Goal: Task Accomplishment & Management: Use online tool/utility

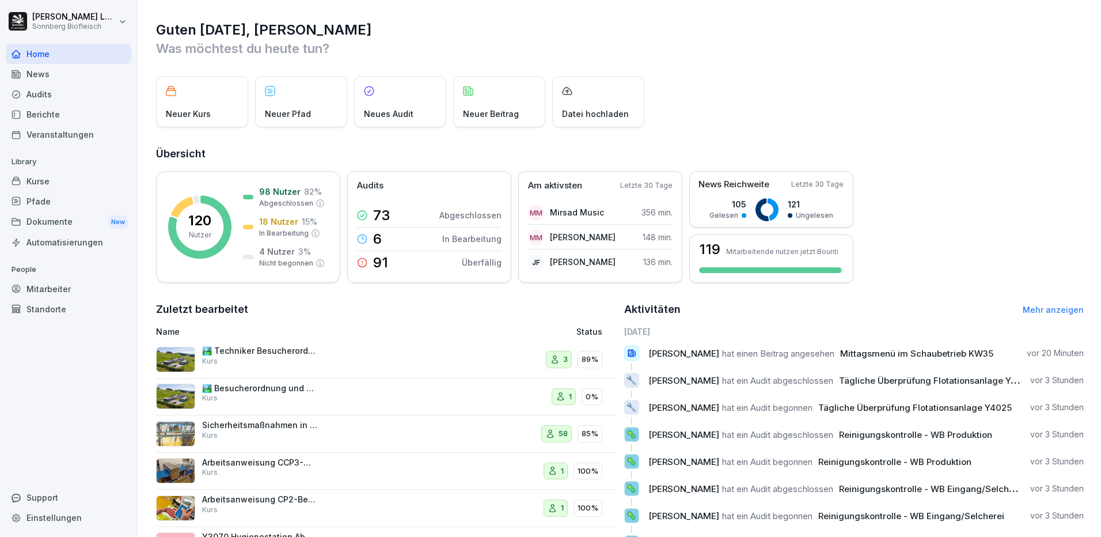
click at [61, 133] on div "Veranstaltungen" at bounding box center [69, 134] width 126 height 20
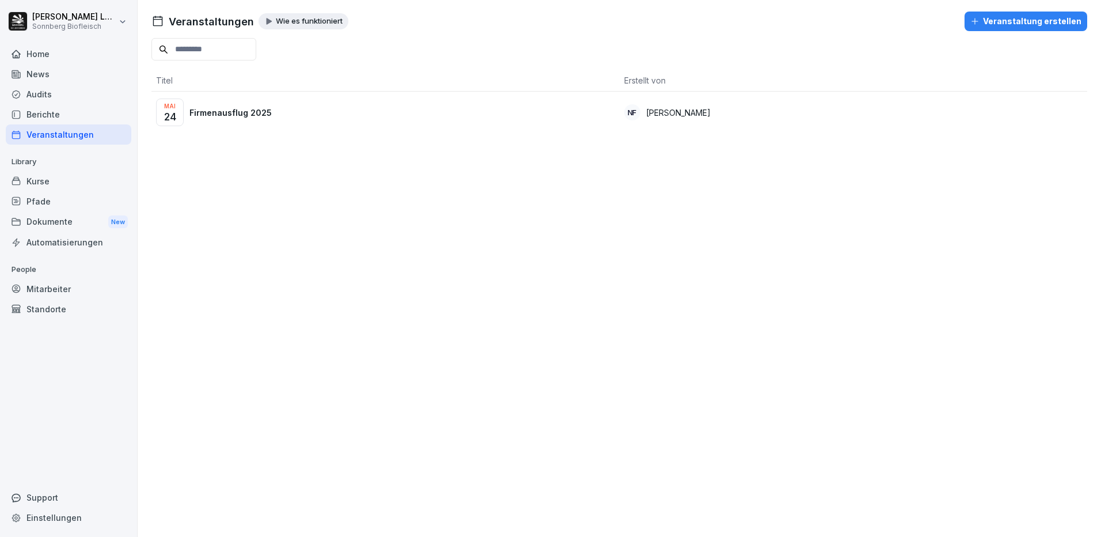
click at [74, 121] on div "Berichte" at bounding box center [69, 114] width 126 height 20
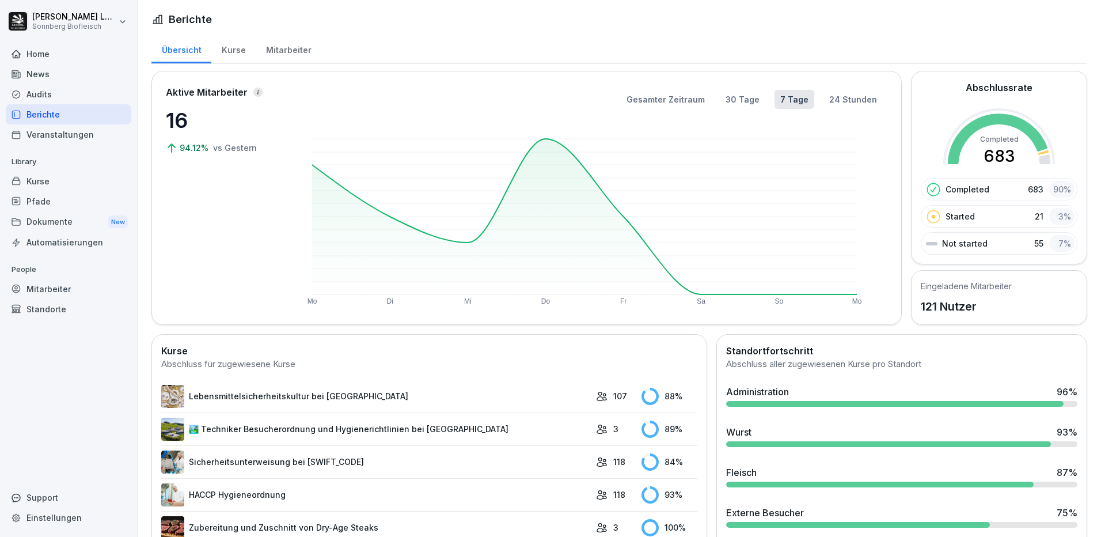
click at [52, 48] on div "Home" at bounding box center [69, 54] width 126 height 20
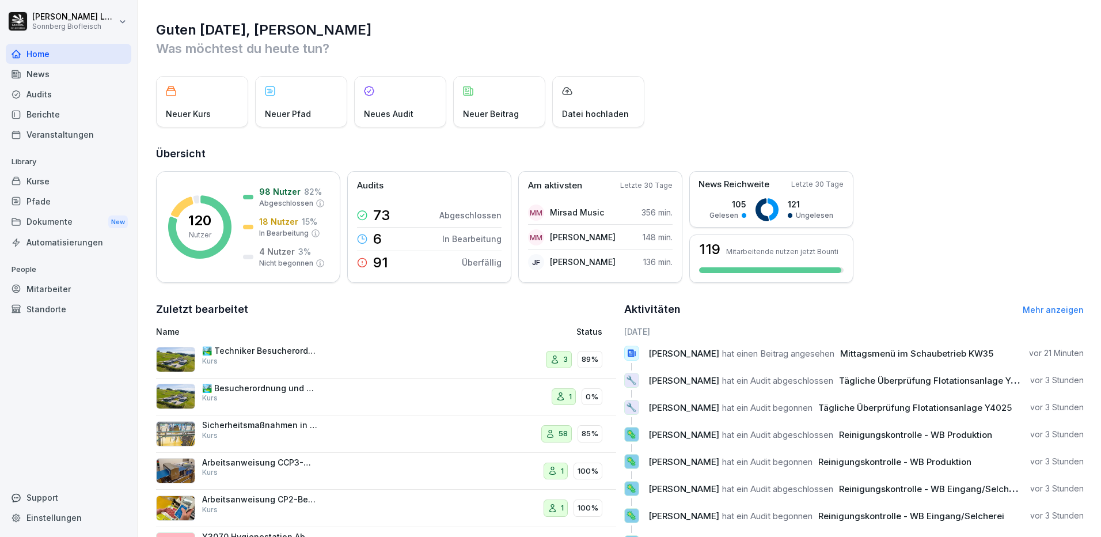
click at [43, 295] on div "Mitarbeiter" at bounding box center [69, 289] width 126 height 20
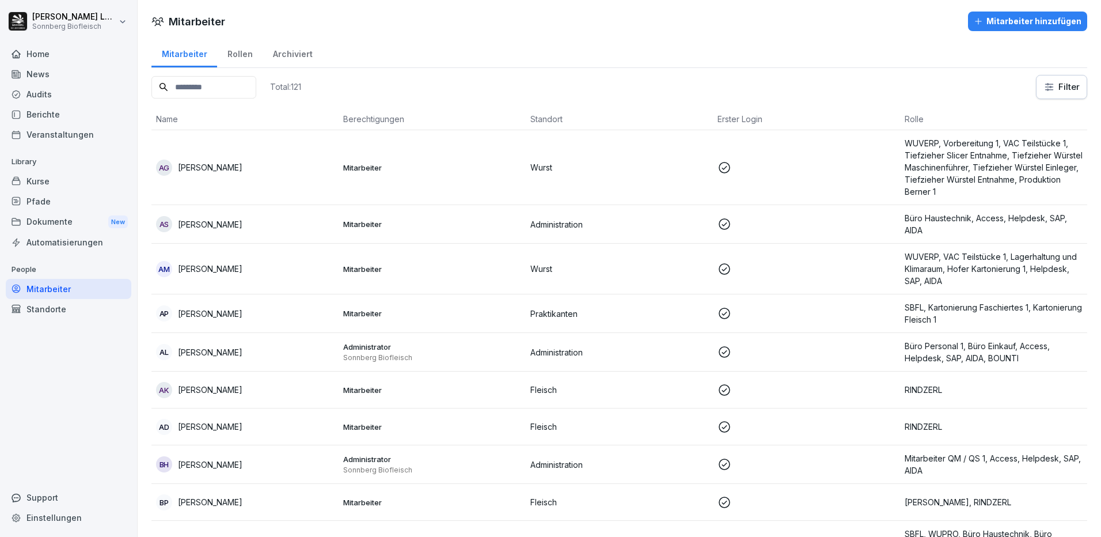
click at [224, 83] on input at bounding box center [203, 87] width 105 height 22
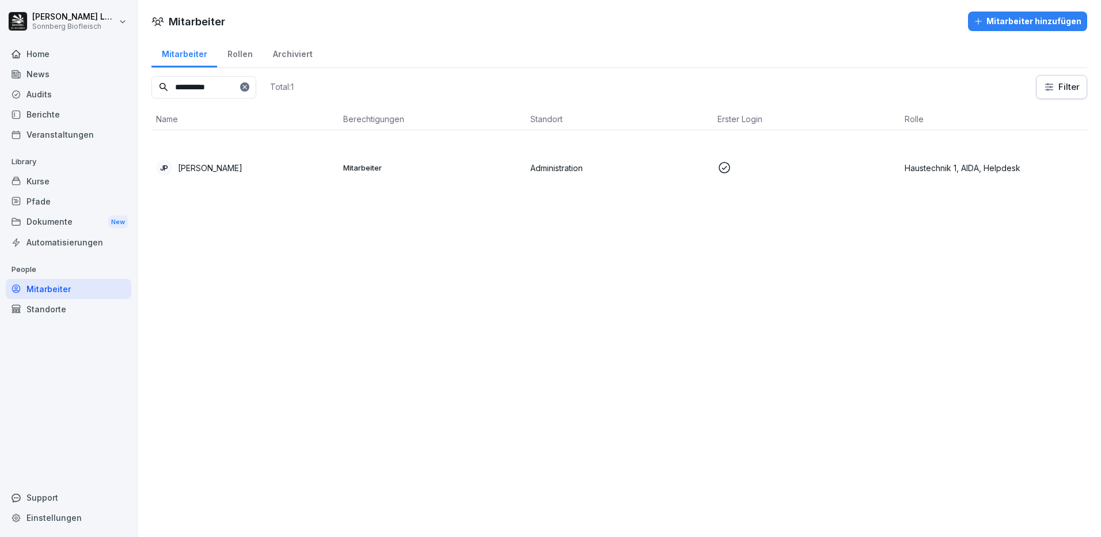
type input "**********"
click at [226, 169] on p "[PERSON_NAME]" at bounding box center [210, 168] width 64 height 12
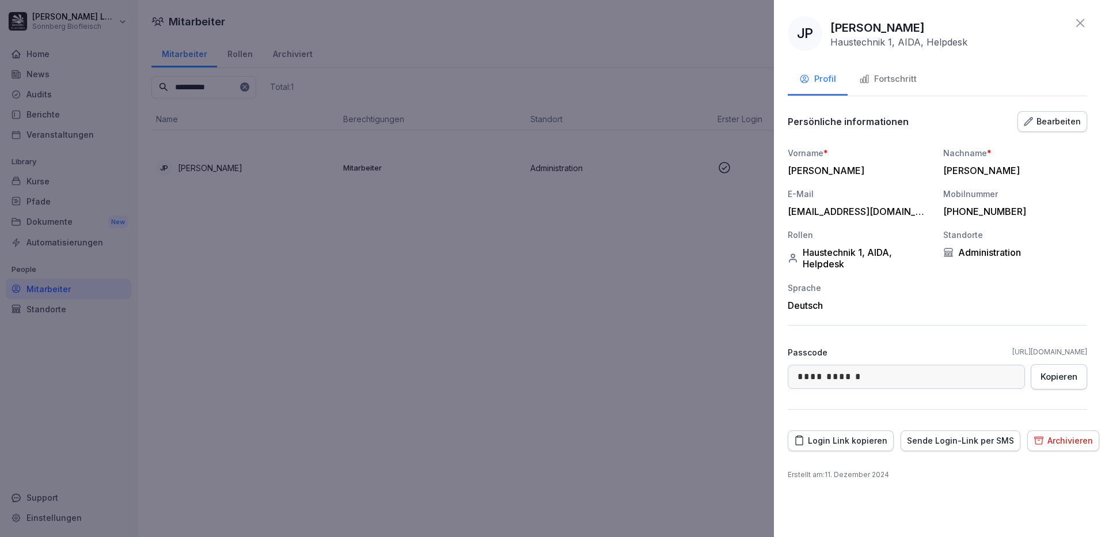
click at [886, 71] on button "Fortschritt" at bounding box center [887, 79] width 81 height 31
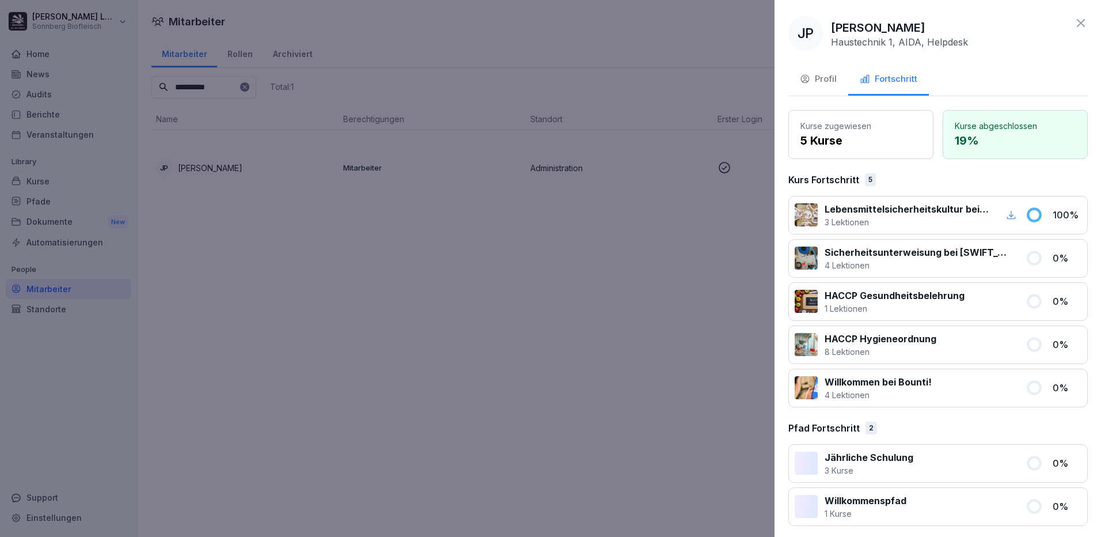
click at [466, 295] on div at bounding box center [550, 268] width 1101 height 537
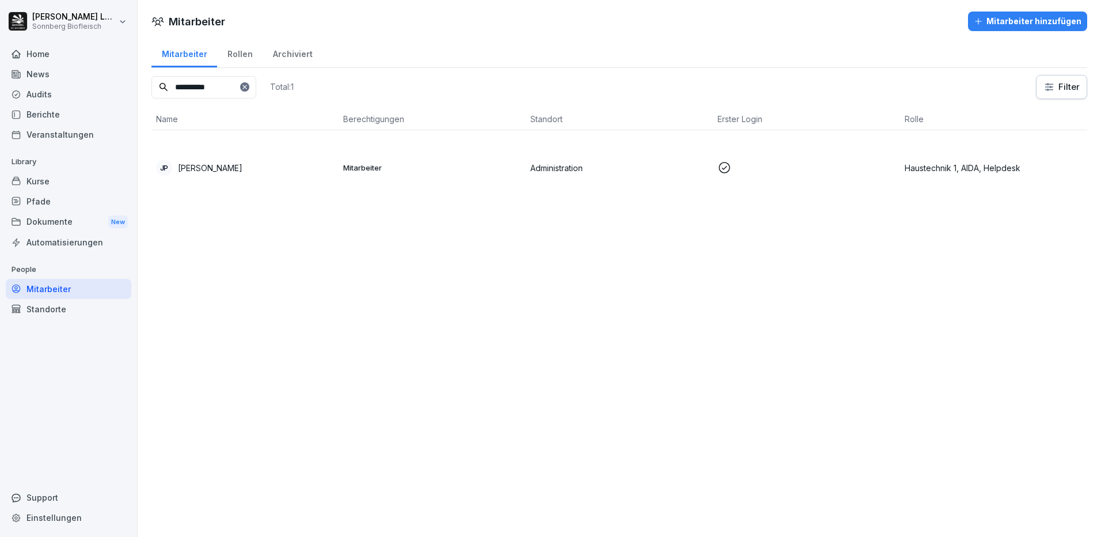
click at [62, 56] on div "Home" at bounding box center [69, 54] width 126 height 20
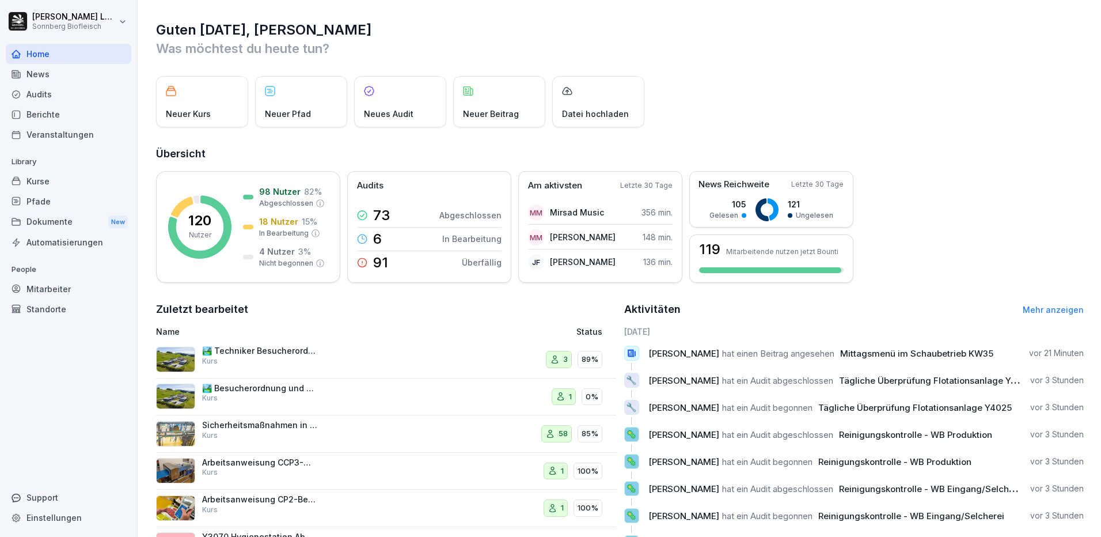
click at [63, 290] on div "Mitarbeiter" at bounding box center [69, 289] width 126 height 20
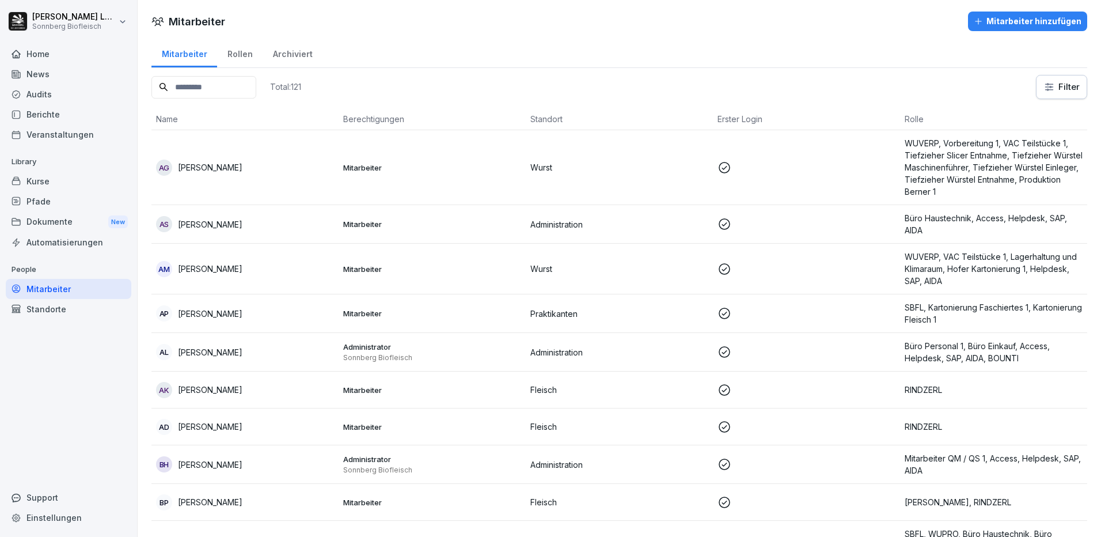
click at [217, 94] on input at bounding box center [203, 87] width 105 height 22
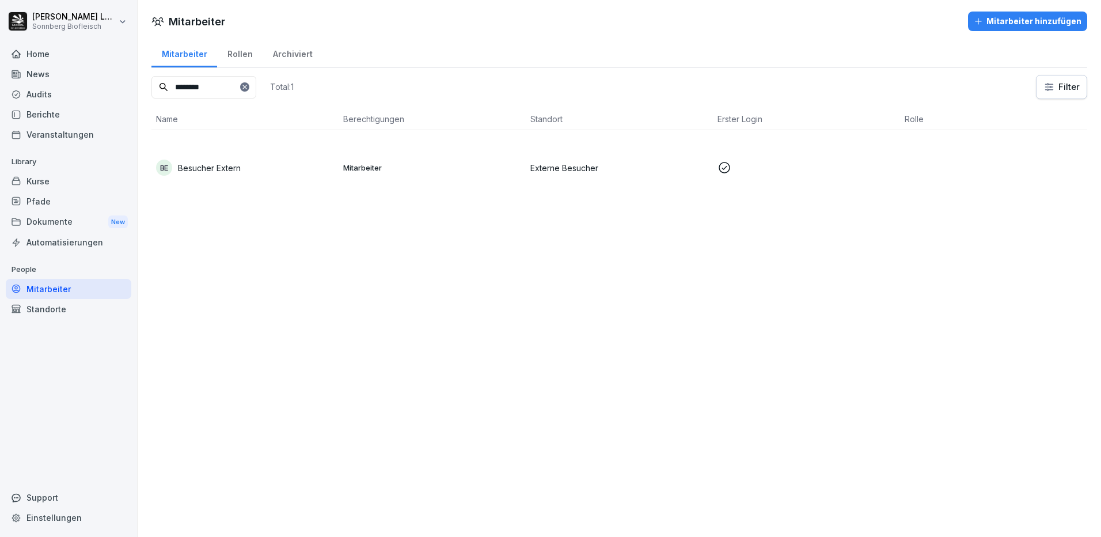
click at [223, 187] on td "BE Besucher Extern" at bounding box center [244, 167] width 187 height 75
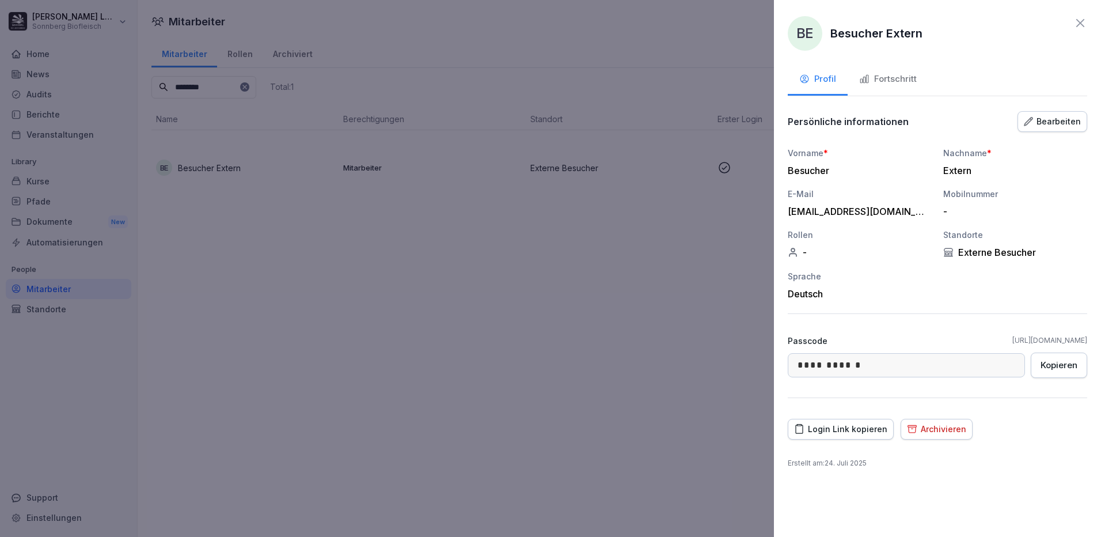
click at [905, 80] on div "Fortschritt" at bounding box center [888, 79] width 58 height 13
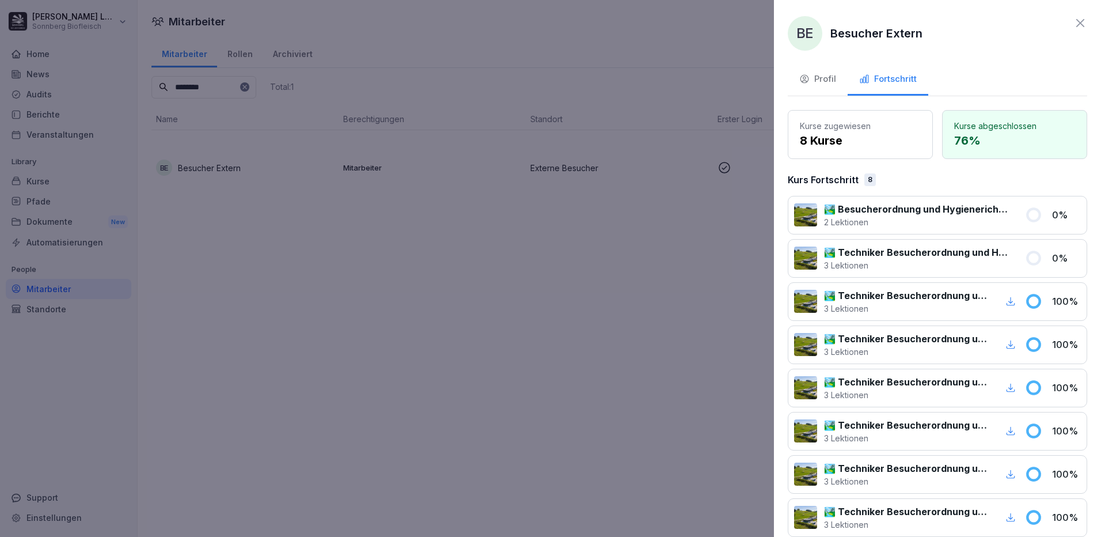
click at [504, 106] on div at bounding box center [550, 268] width 1101 height 537
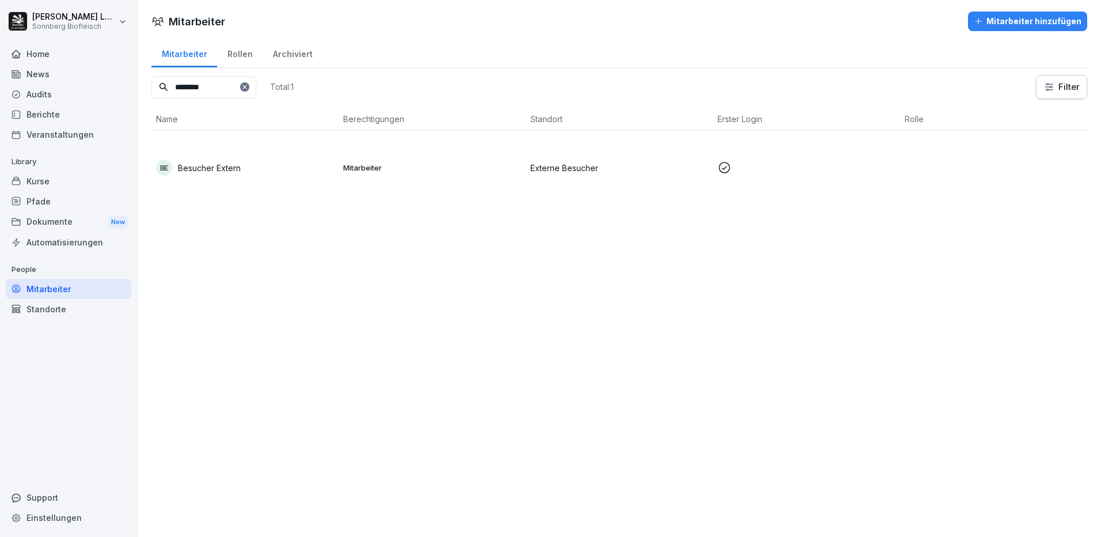
drag, startPoint x: 219, startPoint y: 83, endPoint x: 95, endPoint y: 64, distance: 125.1
click at [95, 64] on div "Anna-Maria Lumetsberger Sonnberg Biofleisch Home News Audits Berichte Veranstal…" at bounding box center [550, 268] width 1101 height 537
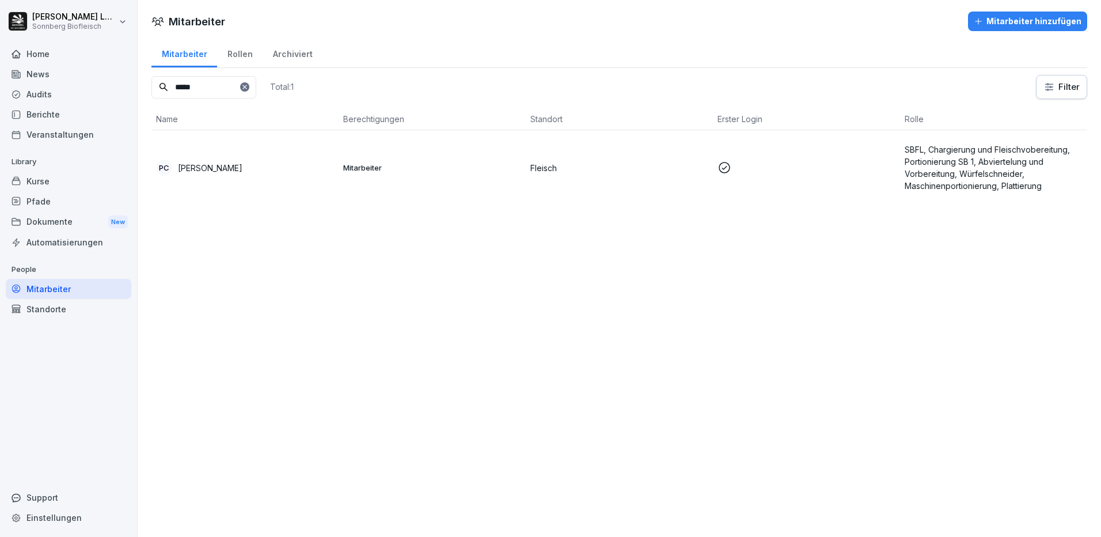
click at [282, 162] on td "PC Petr Cabla" at bounding box center [244, 167] width 187 height 75
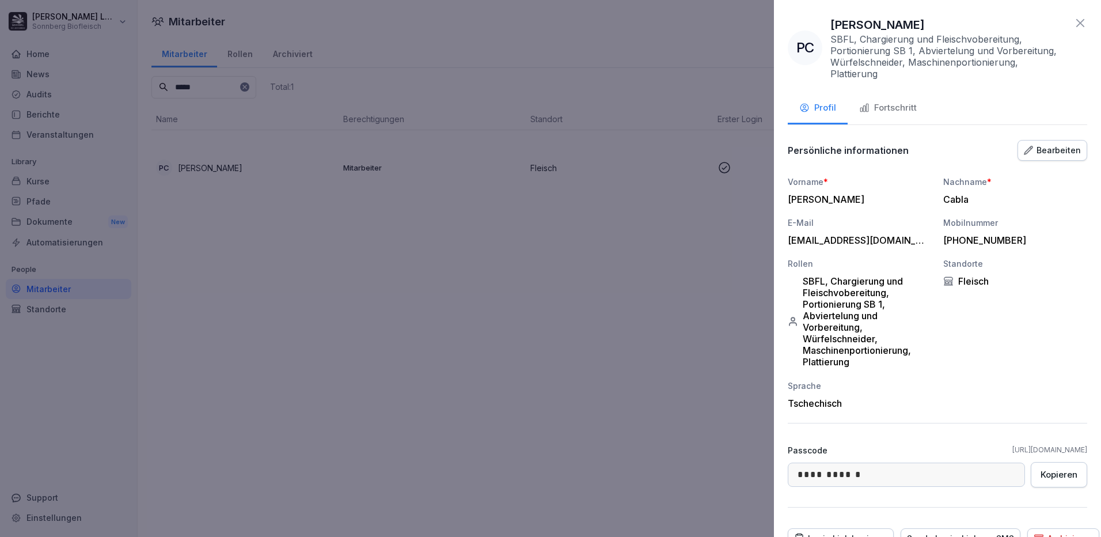
click at [892, 112] on div "Fortschritt" at bounding box center [888, 107] width 58 height 13
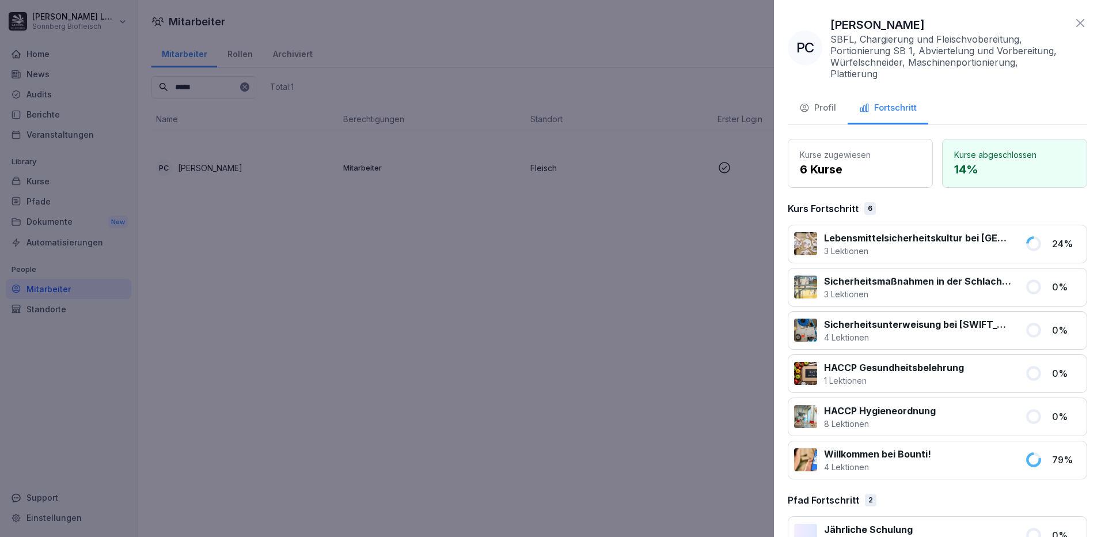
drag, startPoint x: 410, startPoint y: 279, endPoint x: 367, endPoint y: 220, distance: 72.9
click at [381, 236] on div at bounding box center [550, 268] width 1101 height 537
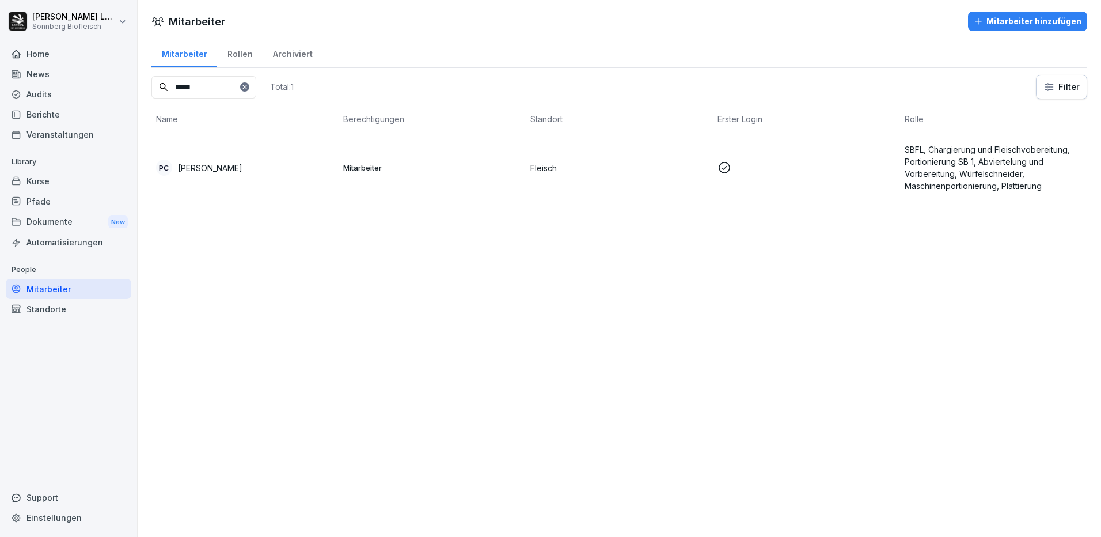
drag, startPoint x: 216, startPoint y: 85, endPoint x: 138, endPoint y: 70, distance: 79.1
click at [138, 70] on div "Mitarbeiter Rollen Archiviert ***** Total: 1 Filter Name Berechtigungen Standor…" at bounding box center [619, 126] width 963 height 176
click at [218, 161] on div "JS Jiri Sobotka" at bounding box center [245, 167] width 178 height 16
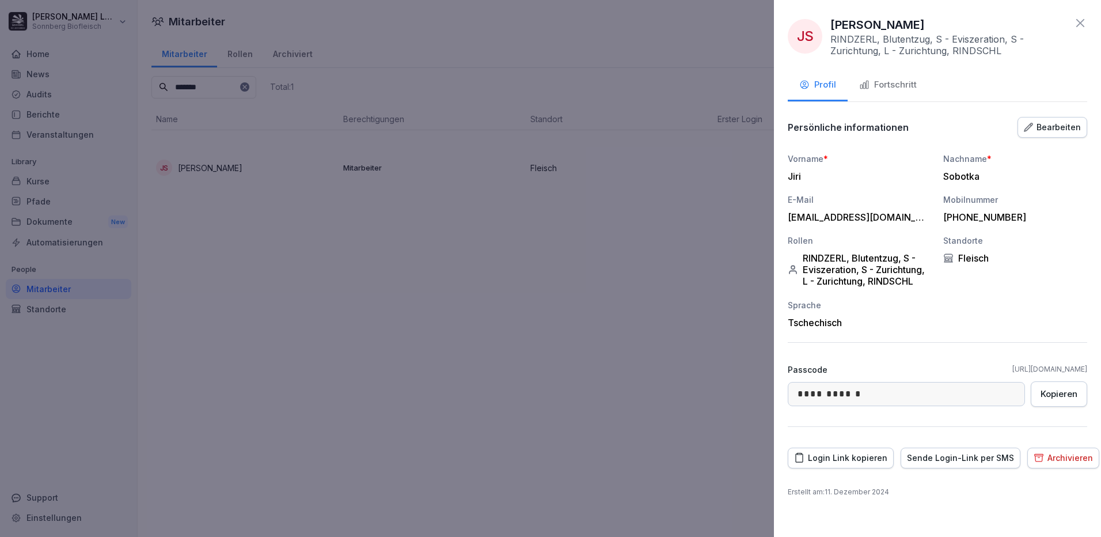
click at [902, 92] on button "Fortschritt" at bounding box center [887, 85] width 81 height 31
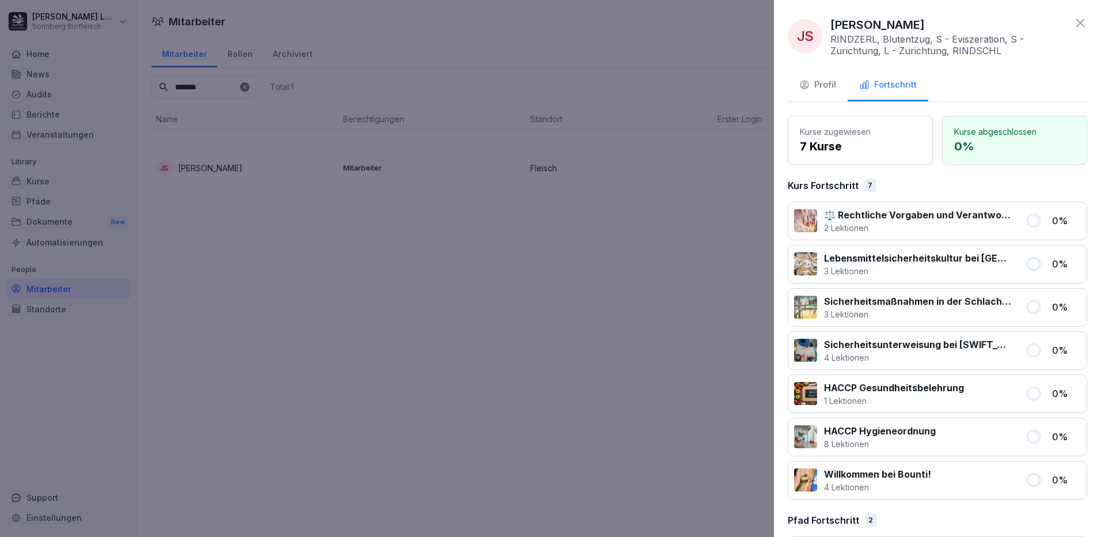
click at [443, 207] on div at bounding box center [550, 268] width 1101 height 537
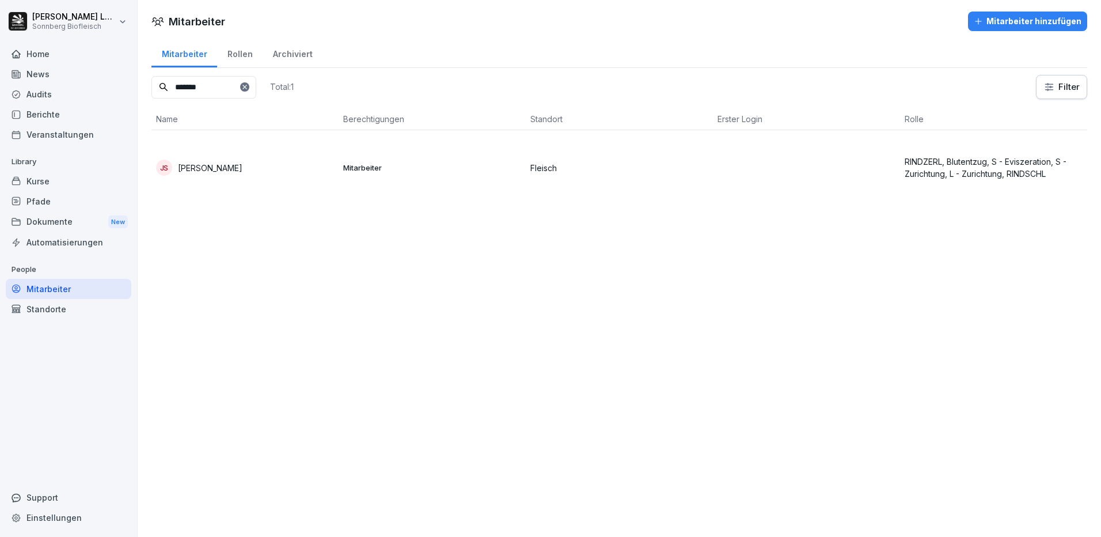
drag, startPoint x: 208, startPoint y: 83, endPoint x: 69, endPoint y: 66, distance: 140.5
click at [69, 66] on div "Anna-Maria Lumetsberger Sonnberg Biofleisch Home News Audits Berichte Veranstal…" at bounding box center [550, 268] width 1101 height 537
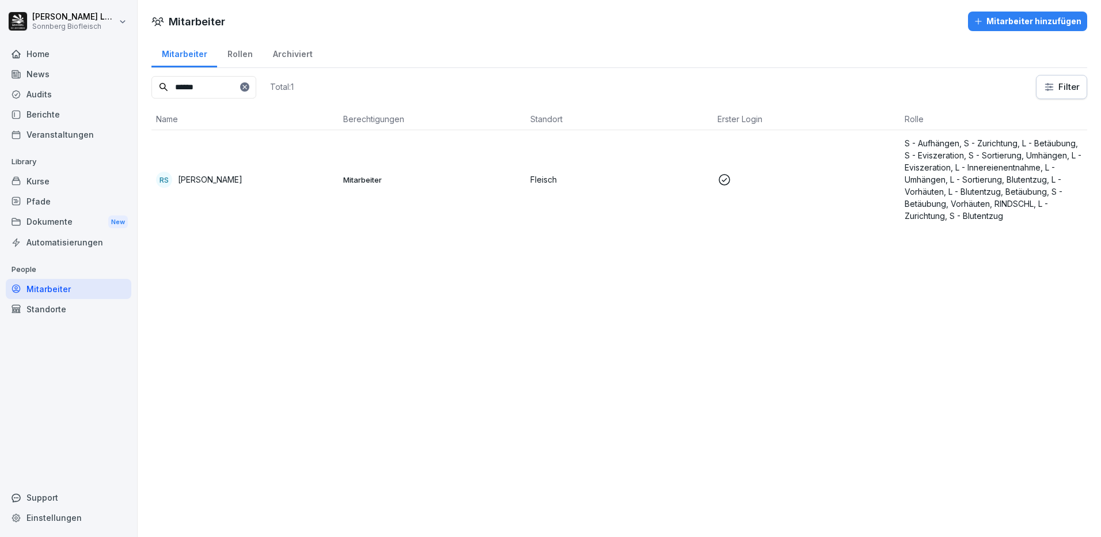
click at [233, 178] on p "[PERSON_NAME]" at bounding box center [210, 179] width 64 height 12
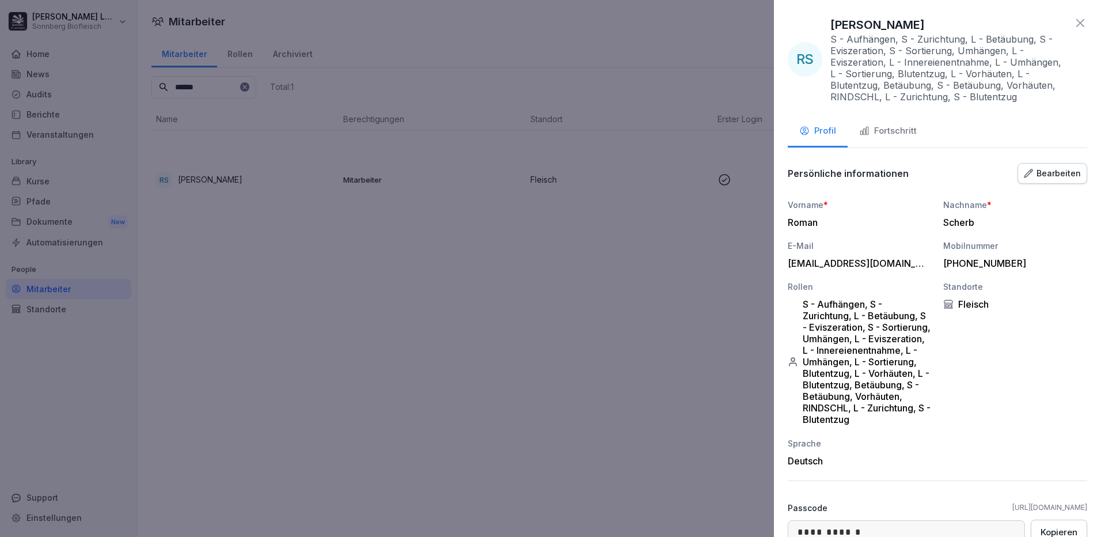
click at [903, 131] on div "Fortschritt" at bounding box center [888, 130] width 58 height 13
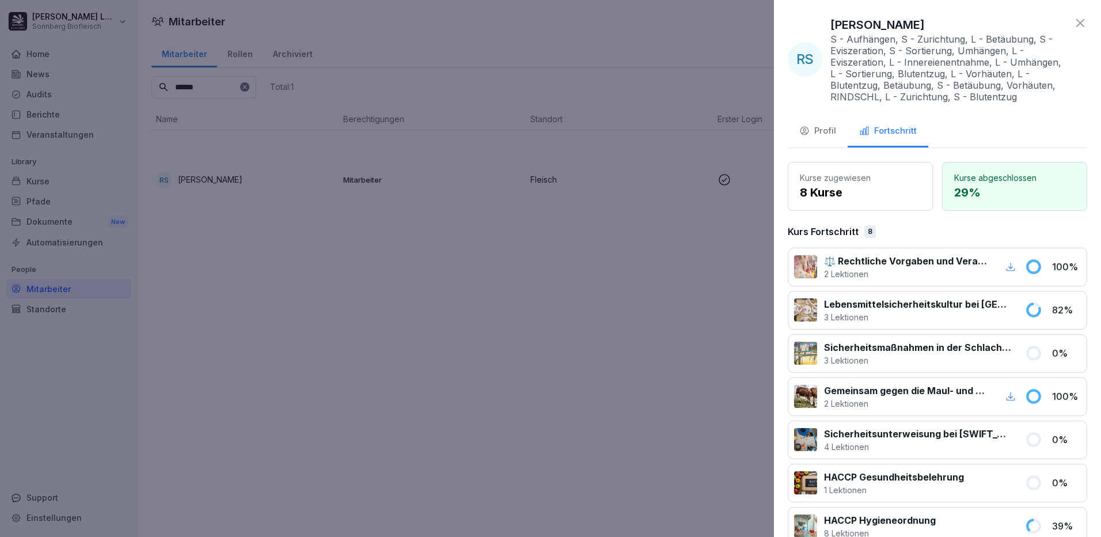
click at [230, 97] on div at bounding box center [550, 268] width 1101 height 537
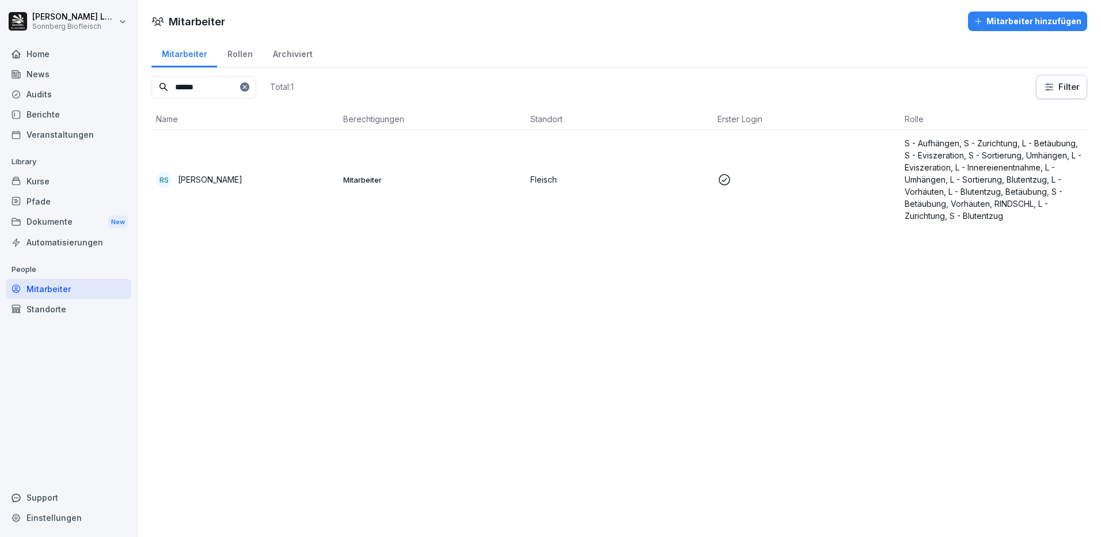
drag, startPoint x: 219, startPoint y: 90, endPoint x: 140, endPoint y: 79, distance: 79.7
click at [140, 79] on div "Mitarbeiter Rollen Archiviert ****** Total: 1 Filter Name Berechtigungen Stando…" at bounding box center [619, 138] width 963 height 200
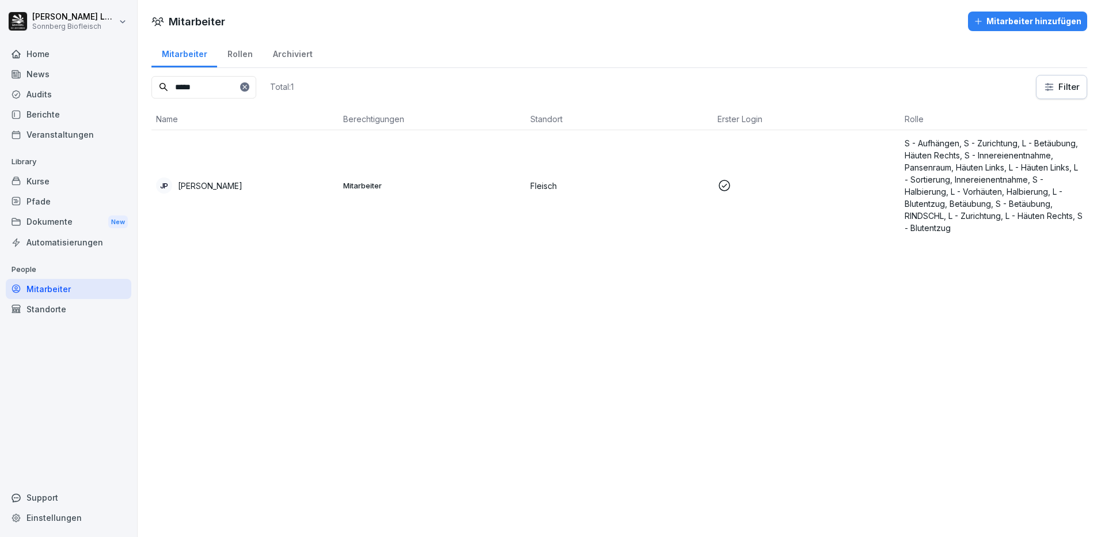
click at [230, 190] on div "JP Jan Poulicek" at bounding box center [245, 185] width 178 height 16
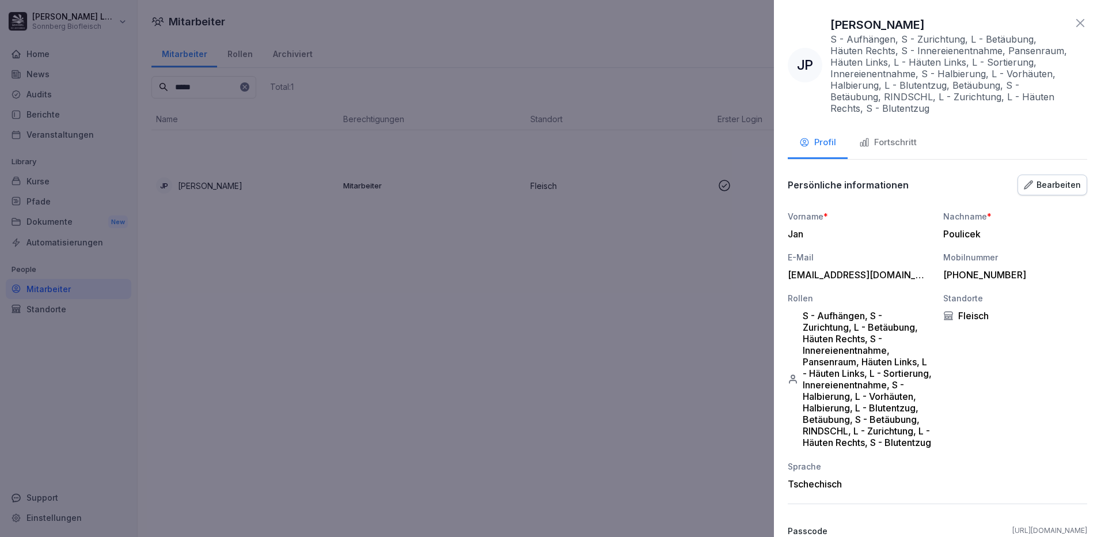
click at [898, 136] on div "Fortschritt" at bounding box center [888, 142] width 58 height 13
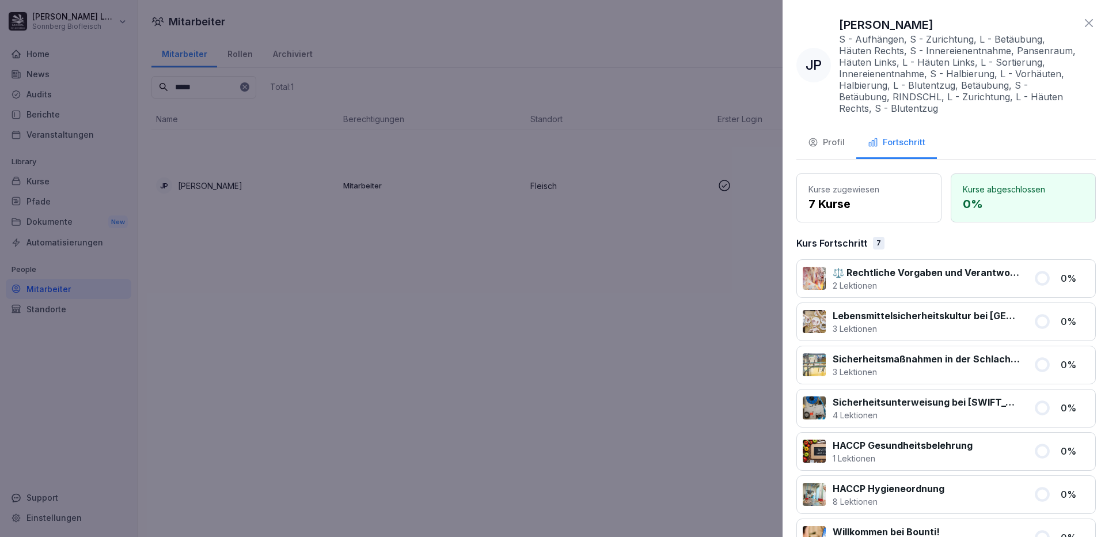
click at [528, 329] on div at bounding box center [550, 268] width 1101 height 537
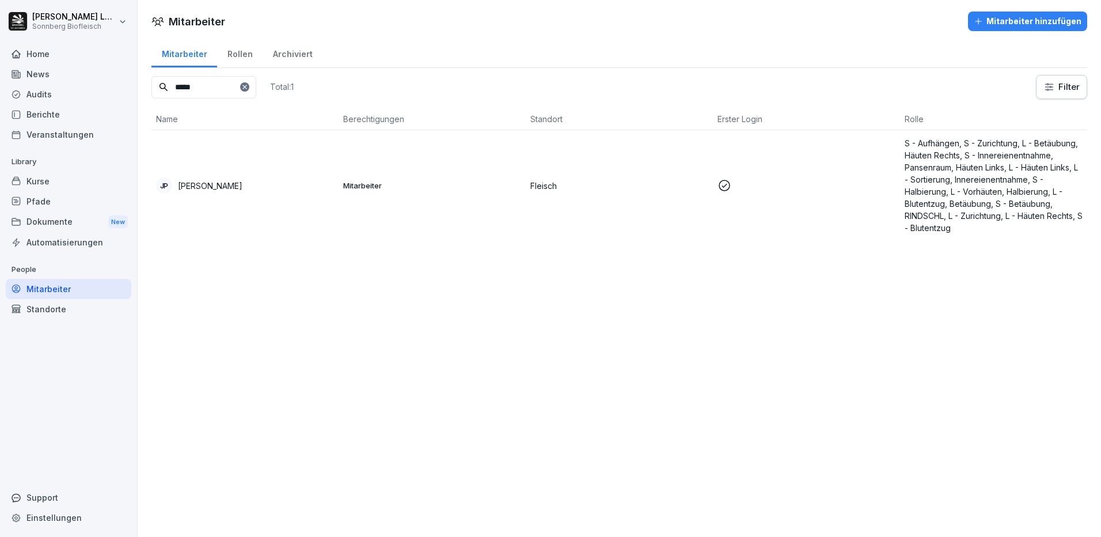
drag, startPoint x: 213, startPoint y: 85, endPoint x: 47, endPoint y: 52, distance: 169.1
click at [47, 52] on div "Anna-Maria Lumetsberger Sonnberg Biofleisch Home News Audits Berichte Veranstal…" at bounding box center [550, 268] width 1101 height 537
click at [271, 183] on div "PS Pavel Senkapoul" at bounding box center [245, 185] width 178 height 16
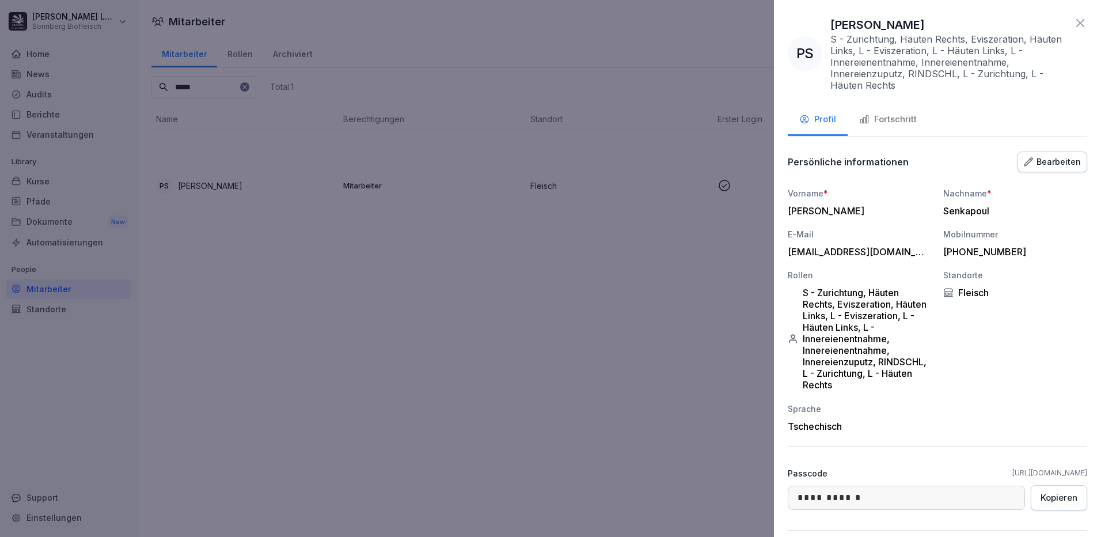
click at [899, 108] on button "Fortschritt" at bounding box center [887, 120] width 81 height 31
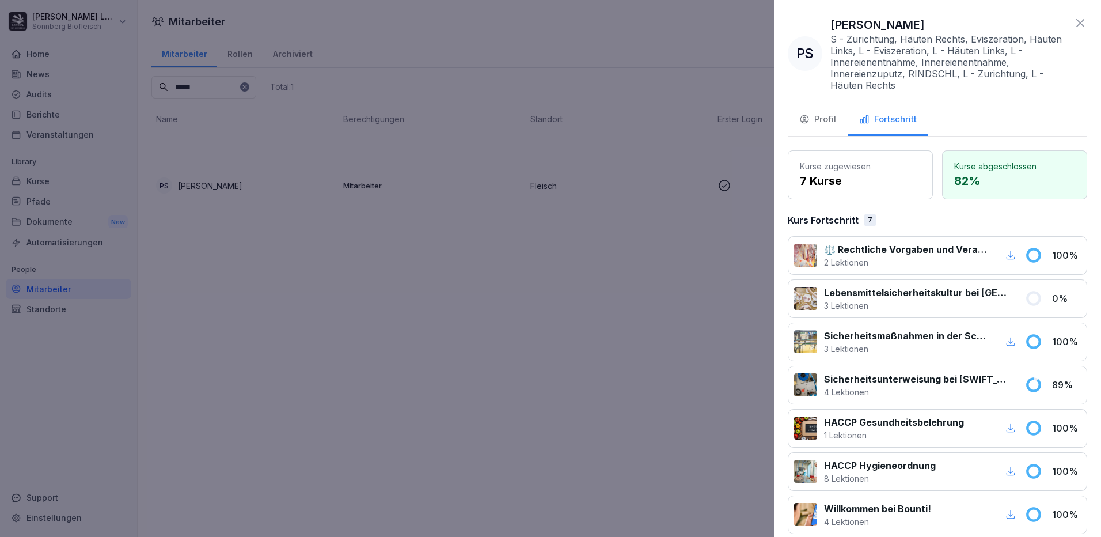
click at [464, 317] on div at bounding box center [550, 268] width 1101 height 537
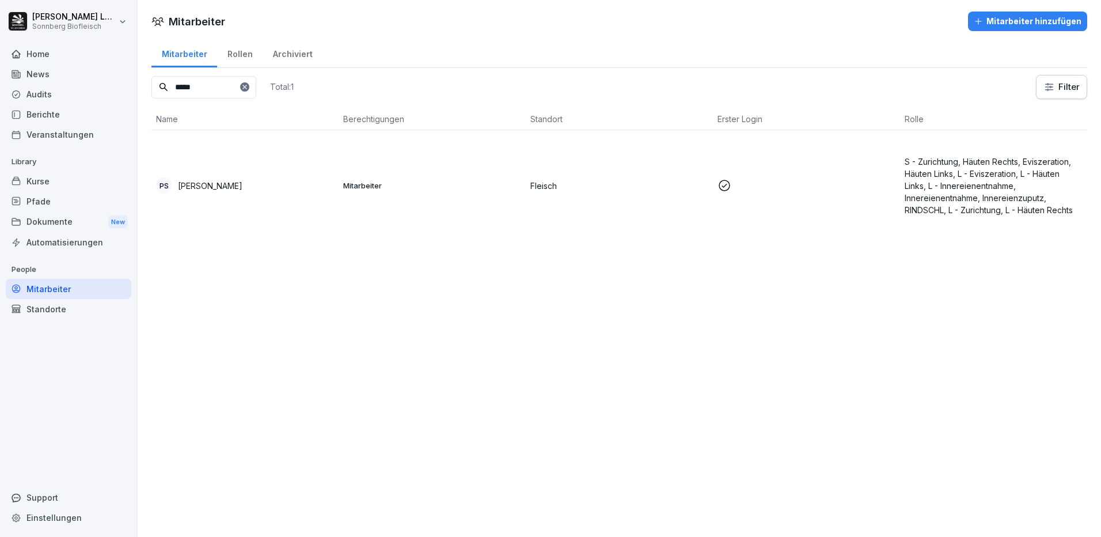
drag, startPoint x: 214, startPoint y: 83, endPoint x: 97, endPoint y: 64, distance: 118.9
click at [97, 64] on div "Anna-Maria Lumetsberger Sonnberg Biofleisch Home News Audits Berichte Veranstal…" at bounding box center [550, 268] width 1101 height 537
click at [253, 186] on div "JZ Jakub Zaruba" at bounding box center [245, 185] width 178 height 16
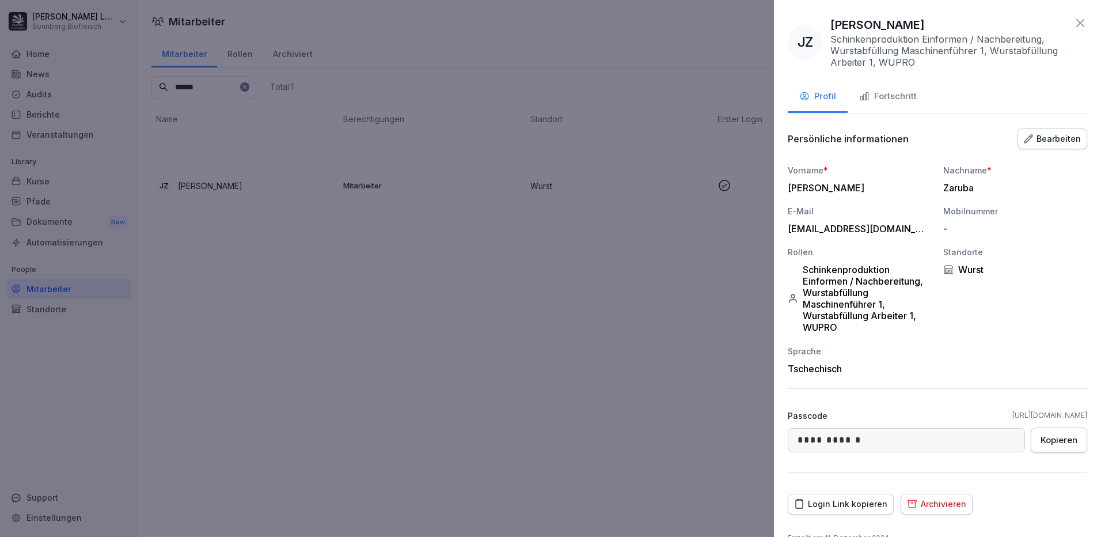
click at [889, 97] on div "Fortschritt" at bounding box center [888, 96] width 58 height 13
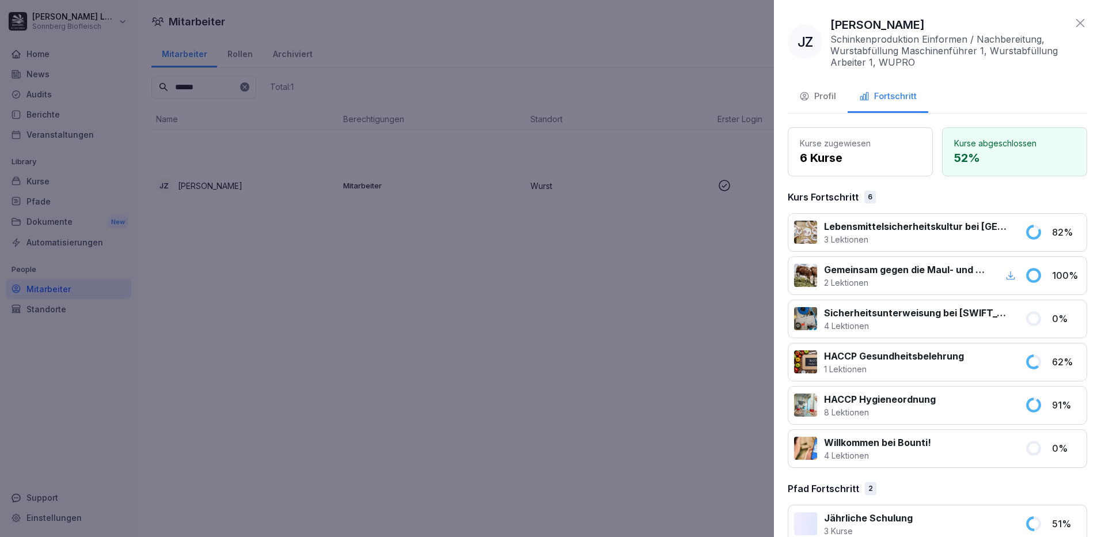
click at [234, 82] on div at bounding box center [550, 268] width 1101 height 537
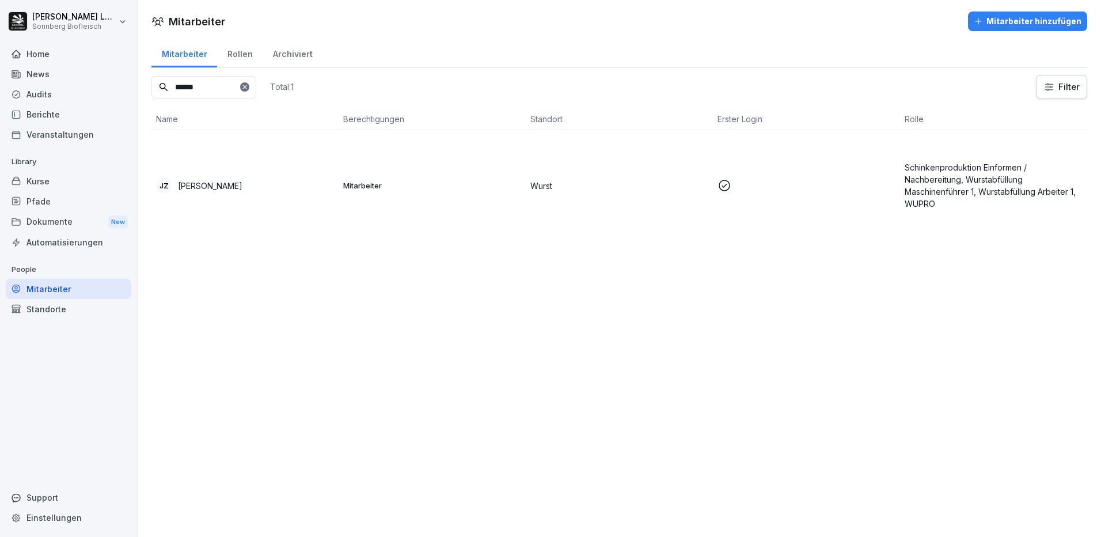
drag, startPoint x: 227, startPoint y: 89, endPoint x: 106, endPoint y: 71, distance: 122.9
click at [106, 71] on div "Anna-Maria Lumetsberger Sonnberg Biofleisch Home News Audits Berichte Veranstal…" at bounding box center [550, 268] width 1101 height 537
click at [248, 176] on td "RS Robert Skacha" at bounding box center [244, 185] width 187 height 111
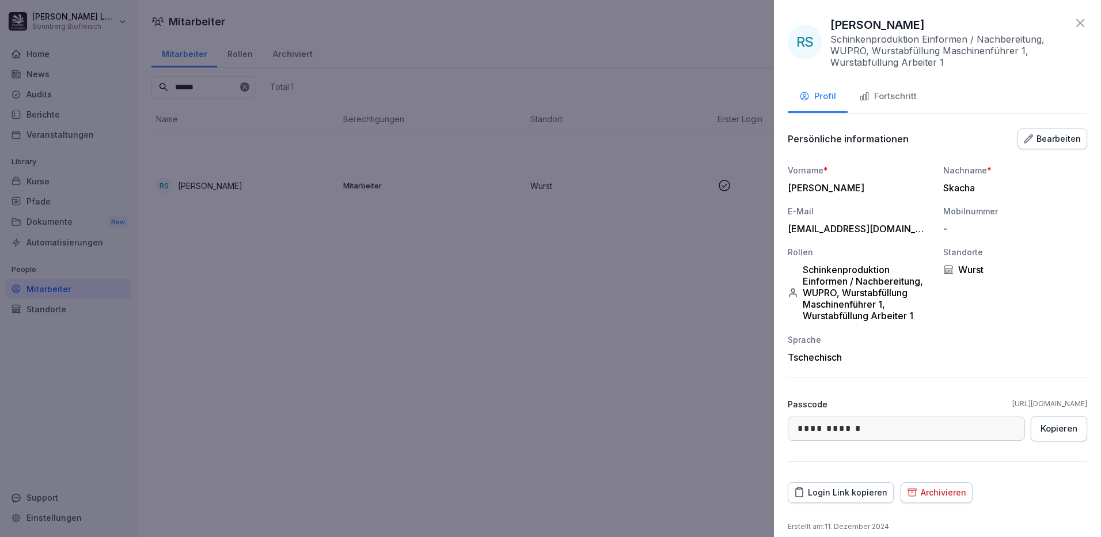
click at [871, 95] on div "Fortschritt" at bounding box center [888, 96] width 58 height 13
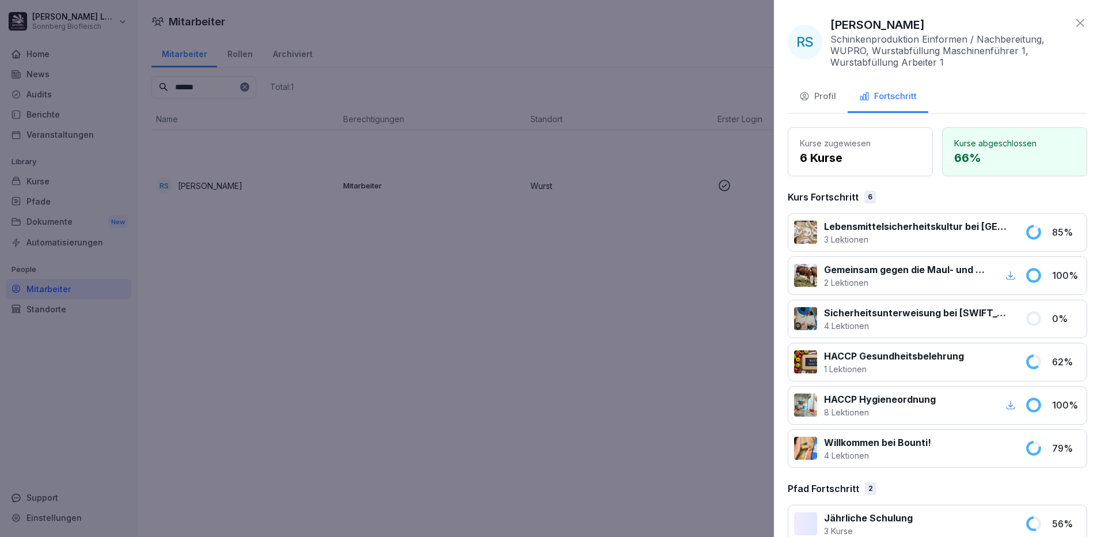
drag, startPoint x: 519, startPoint y: 272, endPoint x: 451, endPoint y: 226, distance: 82.4
click at [504, 259] on div at bounding box center [550, 268] width 1101 height 537
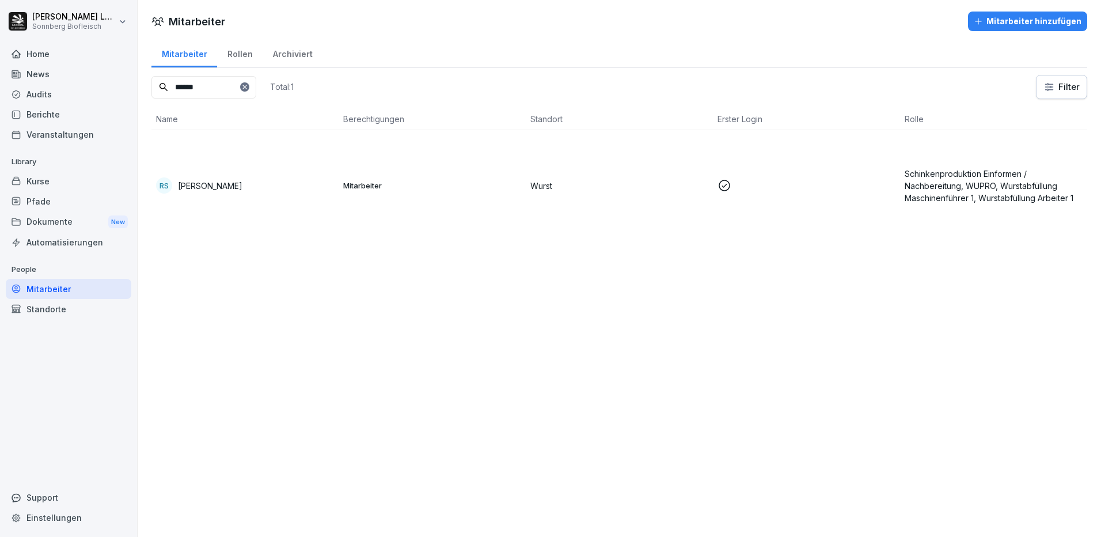
drag, startPoint x: 143, startPoint y: 75, endPoint x: 14, endPoint y: 56, distance: 129.8
click at [14, 56] on div "Anna-Maria Lumetsberger Sonnberg Biofleisch Home News Audits Berichte Veranstal…" at bounding box center [550, 268] width 1101 height 537
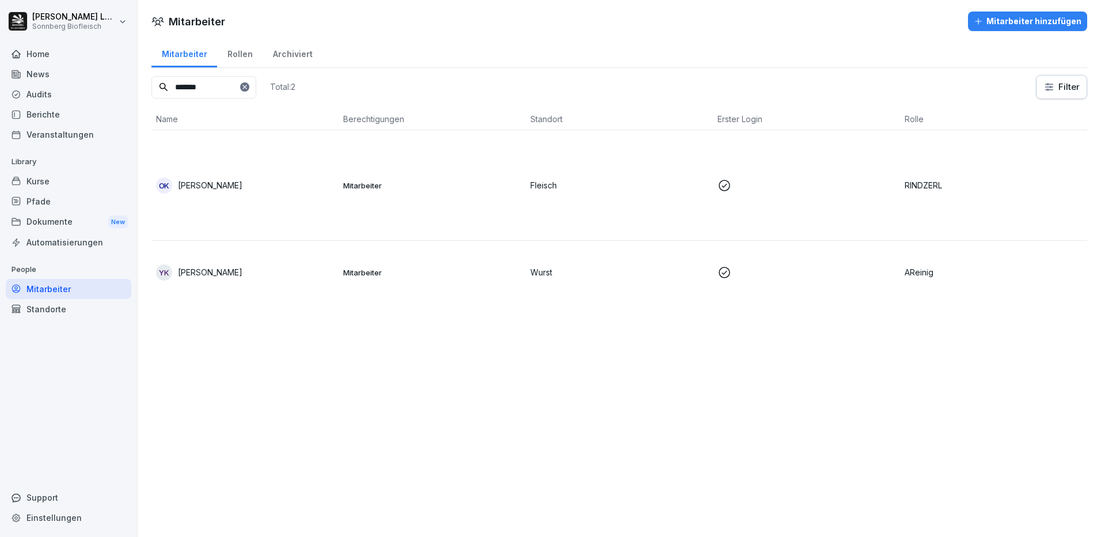
click at [258, 273] on div "YK Yevhen Kushneruk" at bounding box center [245, 272] width 178 height 16
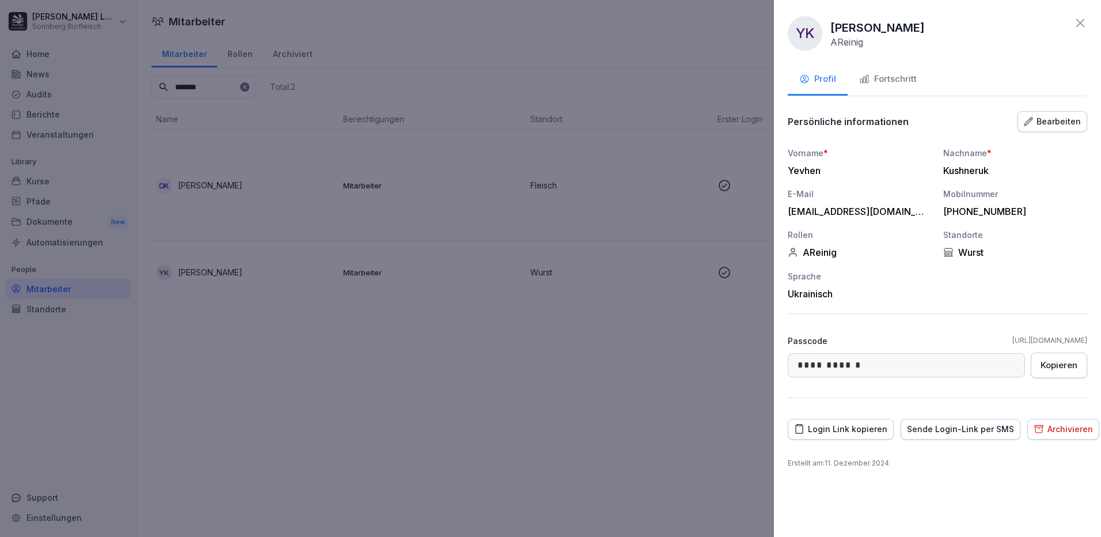
click at [883, 66] on button "Fortschritt" at bounding box center [887, 79] width 81 height 31
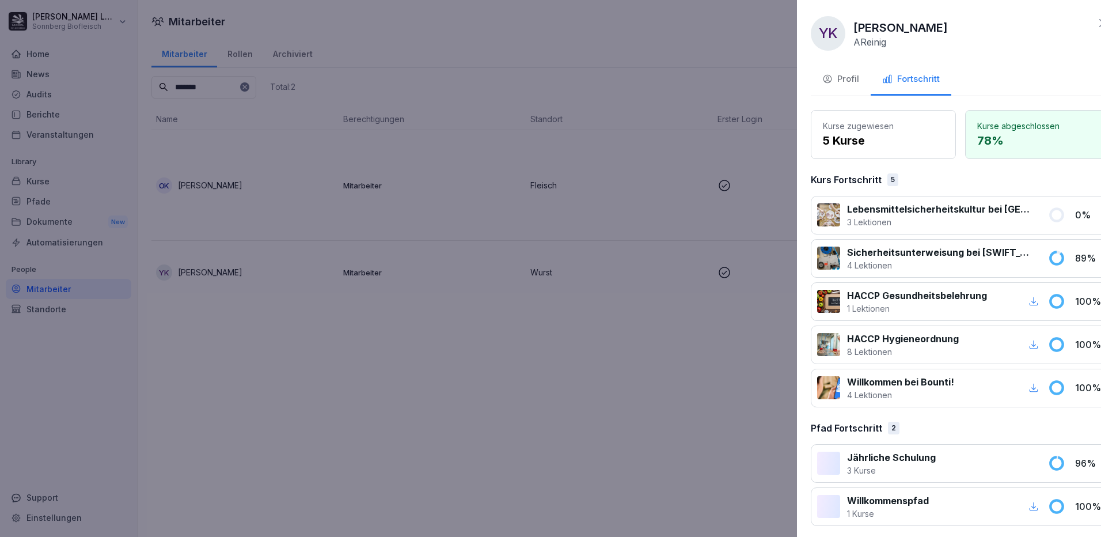
click at [371, 309] on div at bounding box center [550, 268] width 1101 height 537
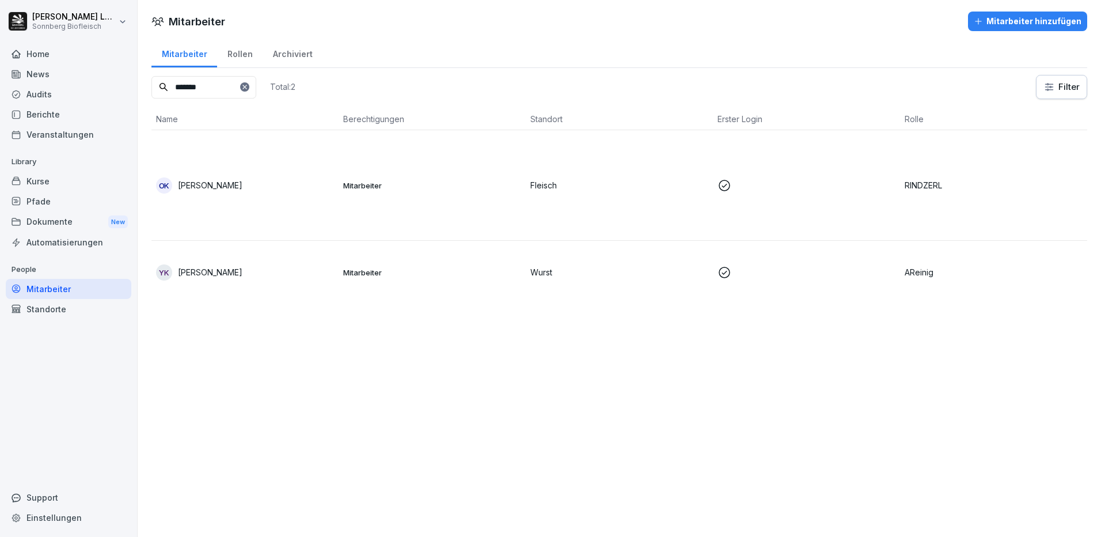
drag, startPoint x: 219, startPoint y: 95, endPoint x: 83, endPoint y: 71, distance: 138.0
click at [83, 71] on div "Anna-Maria Lumetsberger Sonnberg Biofleisch Home News Audits Berichte Veranstal…" at bounding box center [550, 268] width 1101 height 537
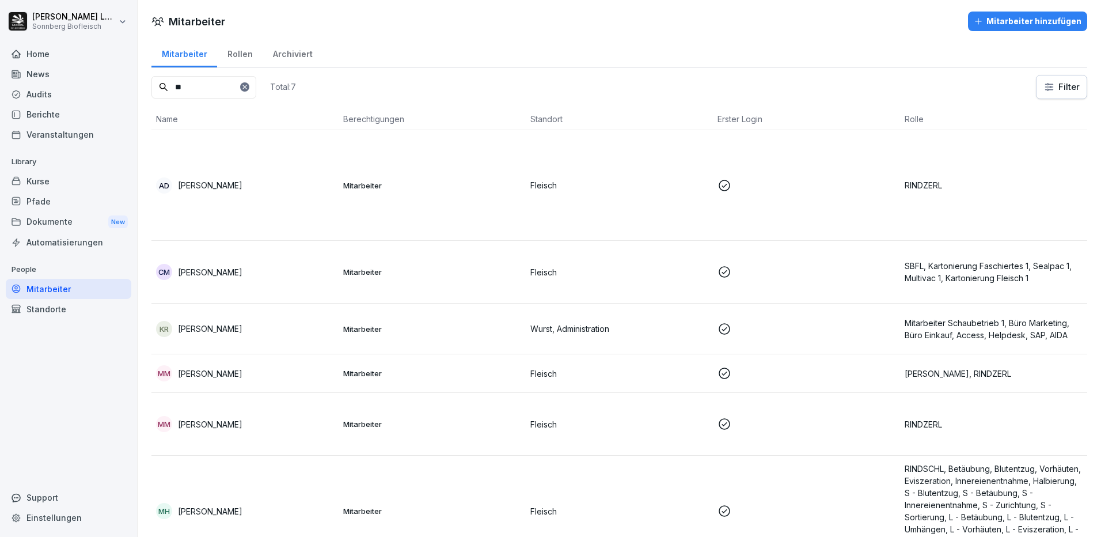
click at [288, 180] on div "AD Attila Mihaly Dubovec" at bounding box center [245, 185] width 178 height 16
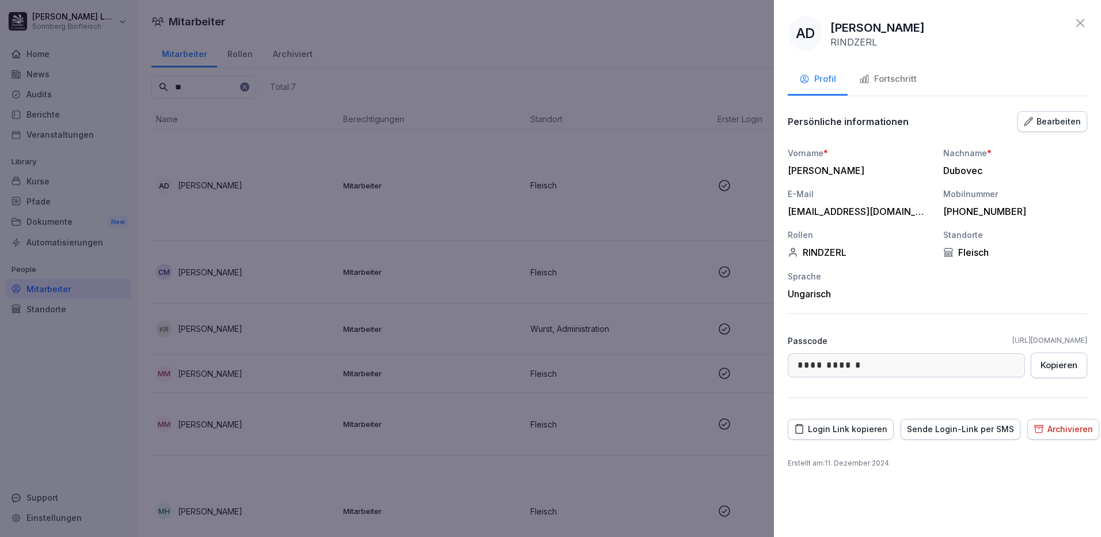
click at [899, 78] on div "Fortschritt" at bounding box center [888, 79] width 58 height 13
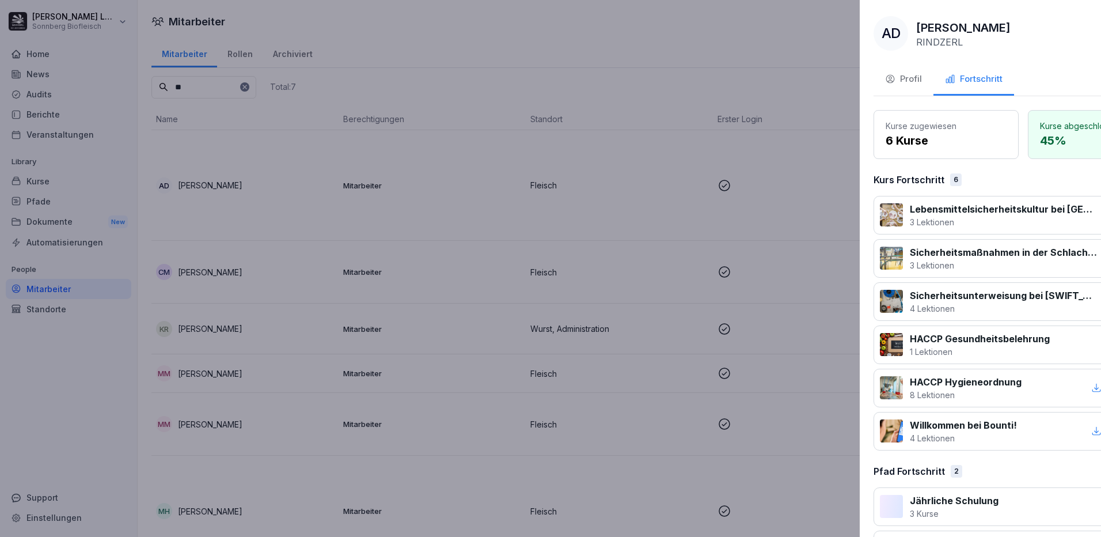
drag, startPoint x: 429, startPoint y: 181, endPoint x: 305, endPoint y: 145, distance: 129.7
click at [427, 181] on div at bounding box center [550, 268] width 1101 height 537
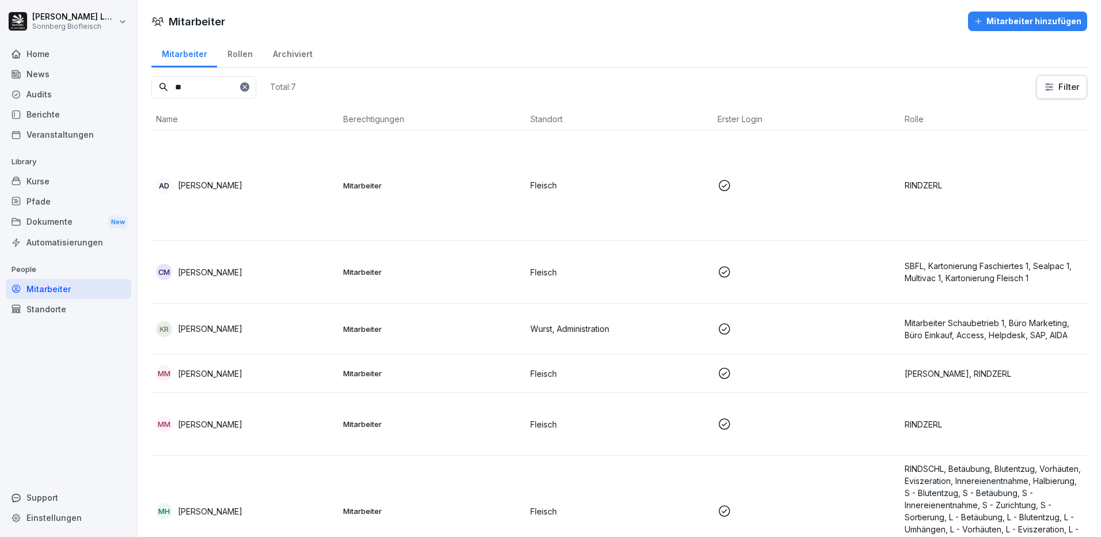
drag, startPoint x: 219, startPoint y: 94, endPoint x: 130, endPoint y: 79, distance: 89.8
click at [130, 79] on div "Anna-Maria Lumetsberger Sonnberg Biofleisch Home News Audits Berichte Veranstal…" at bounding box center [550, 268] width 1101 height 537
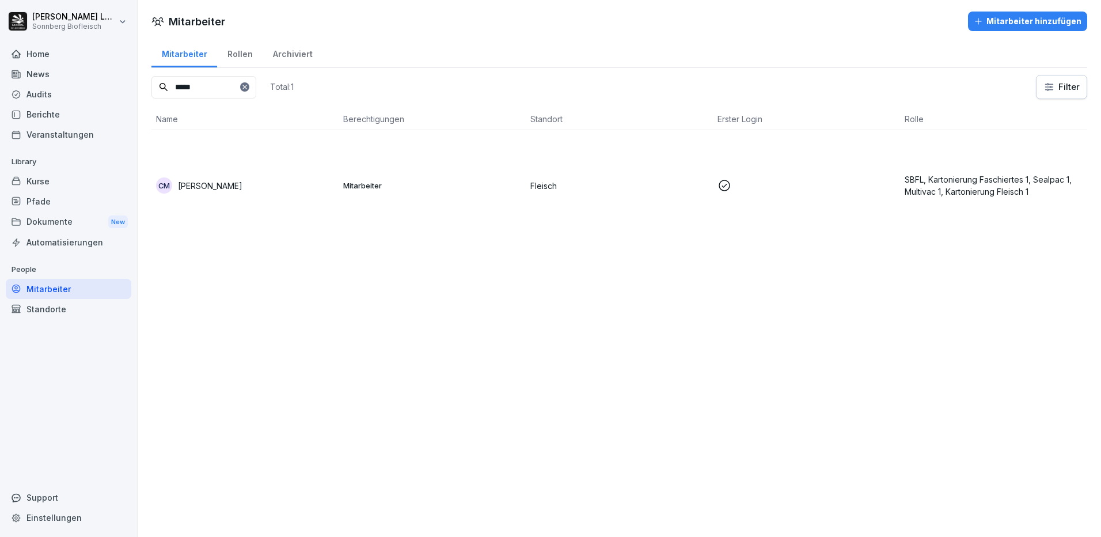
click at [306, 187] on div "CM Carla Siqueira Brito Mascato" at bounding box center [245, 185] width 178 height 16
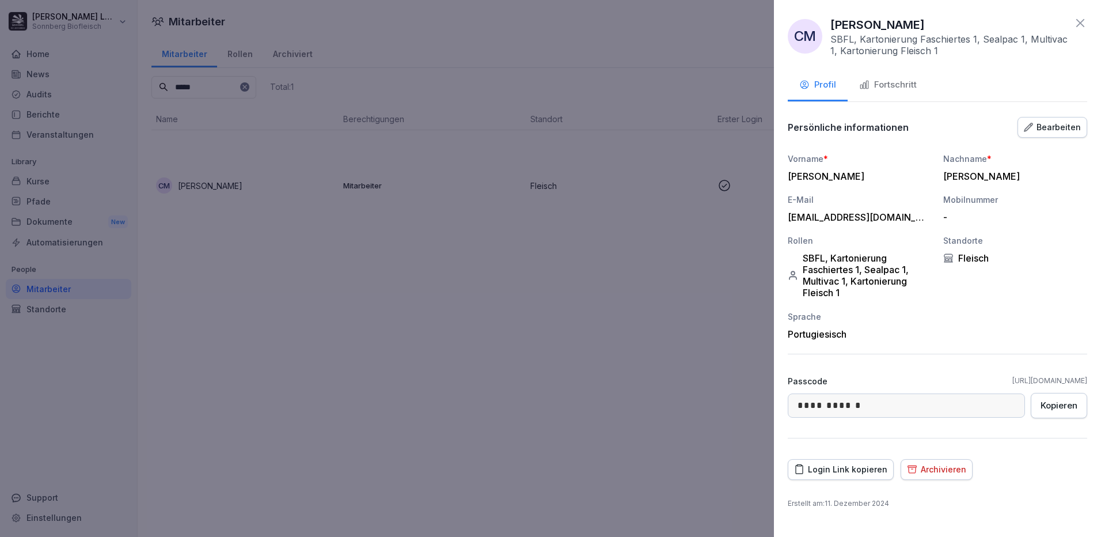
click at [899, 73] on button "Fortschritt" at bounding box center [887, 85] width 81 height 31
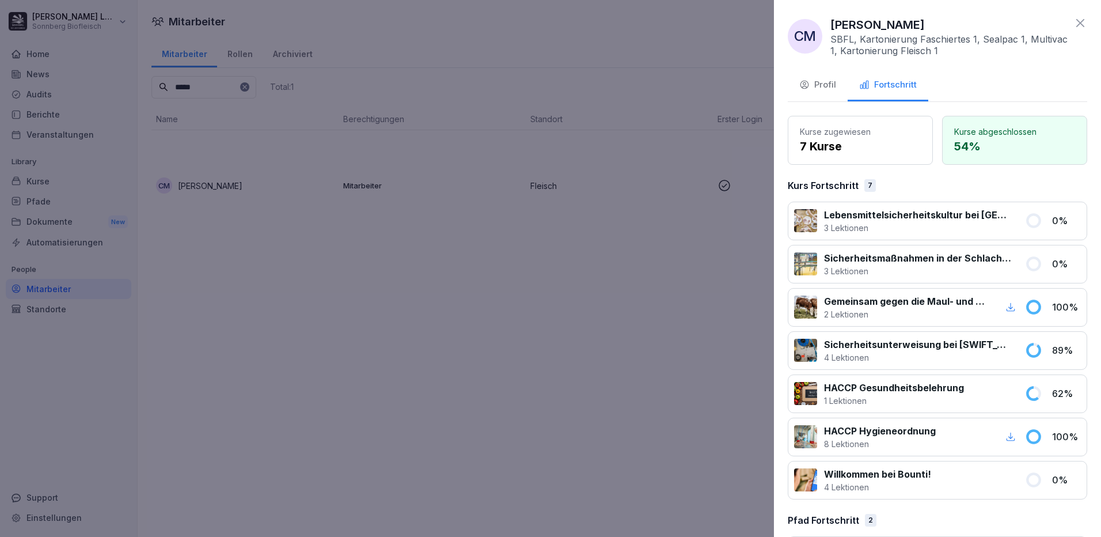
drag, startPoint x: 326, startPoint y: 241, endPoint x: 223, endPoint y: 106, distance: 170.1
click at [309, 224] on div at bounding box center [550, 268] width 1101 height 537
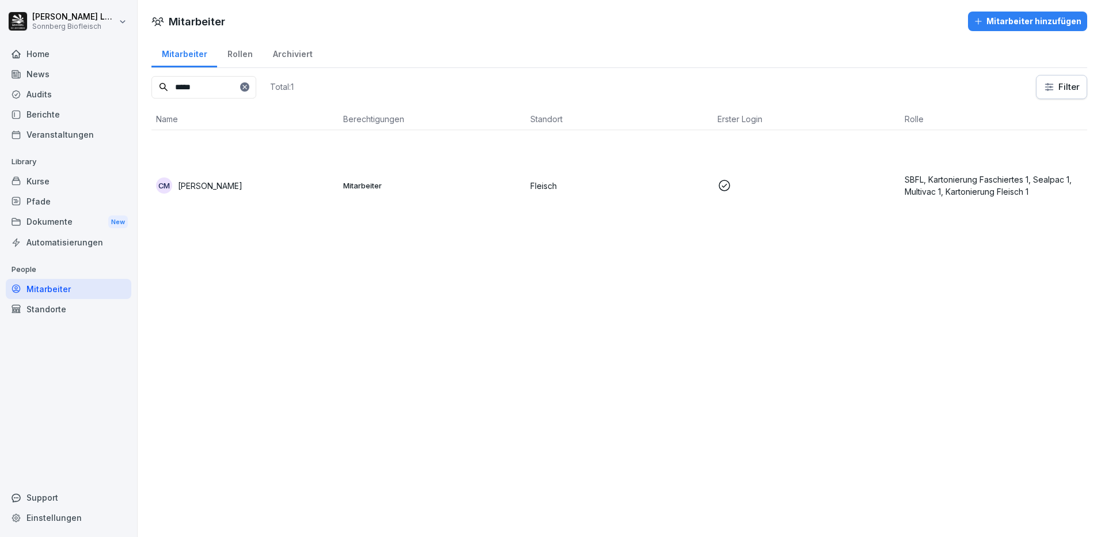
drag, startPoint x: 216, startPoint y: 94, endPoint x: 62, endPoint y: 86, distance: 154.5
click at [62, 86] on div "Anna-Maria Lumetsberger Sonnberg Biofleisch Home News Audits Berichte Veranstal…" at bounding box center [550, 268] width 1101 height 537
click at [340, 188] on td "Mitarbeiter" at bounding box center [432, 185] width 187 height 111
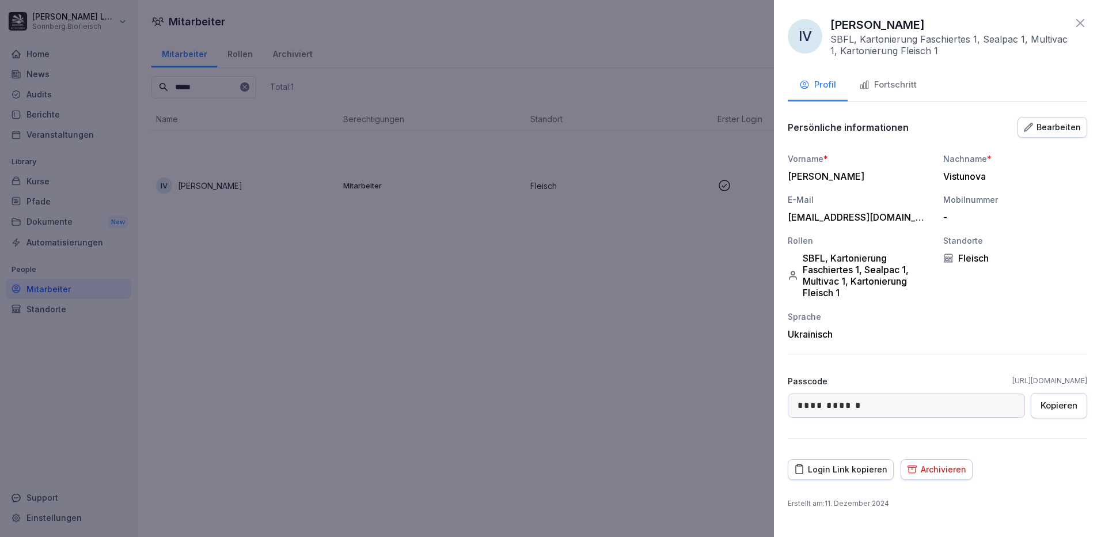
click at [883, 76] on button "Fortschritt" at bounding box center [887, 85] width 81 height 31
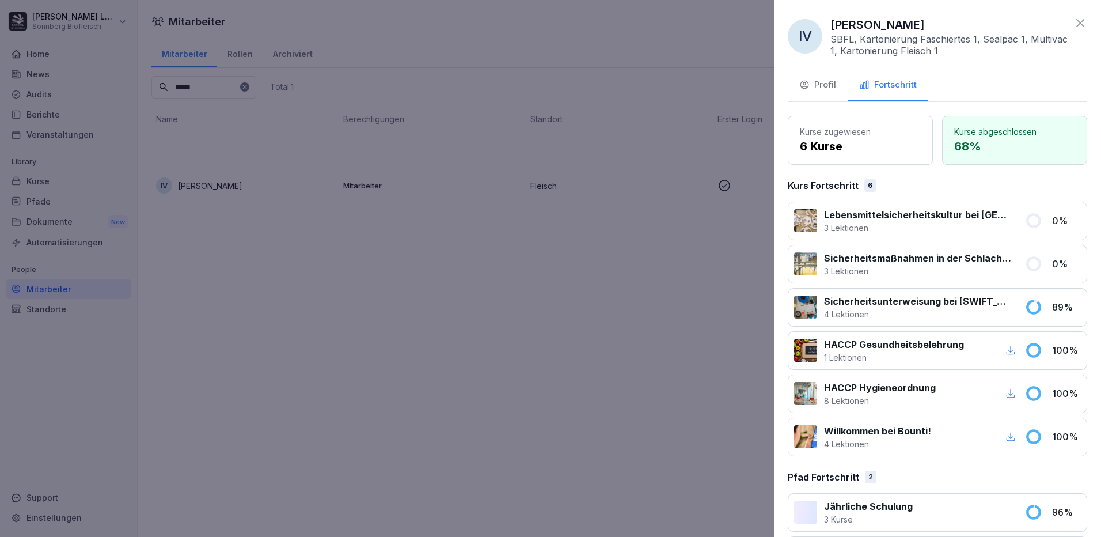
click at [397, 213] on div at bounding box center [550, 268] width 1101 height 537
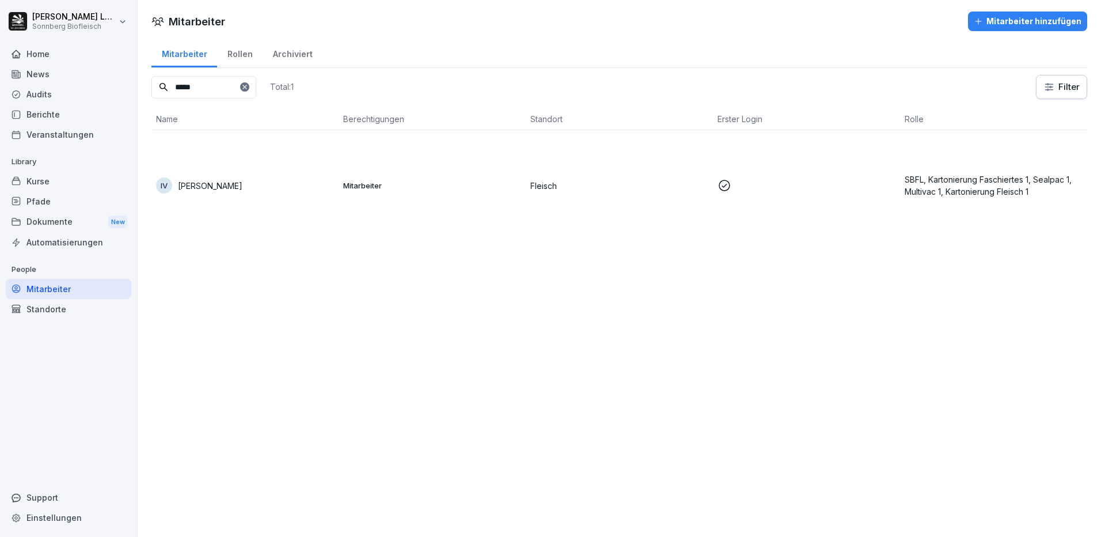
drag, startPoint x: 220, startPoint y: 83, endPoint x: 102, endPoint y: 61, distance: 120.0
click at [102, 61] on div "Anna-Maria Lumetsberger Sonnberg Biofleisch Home News Audits Berichte Veranstal…" at bounding box center [550, 268] width 1101 height 537
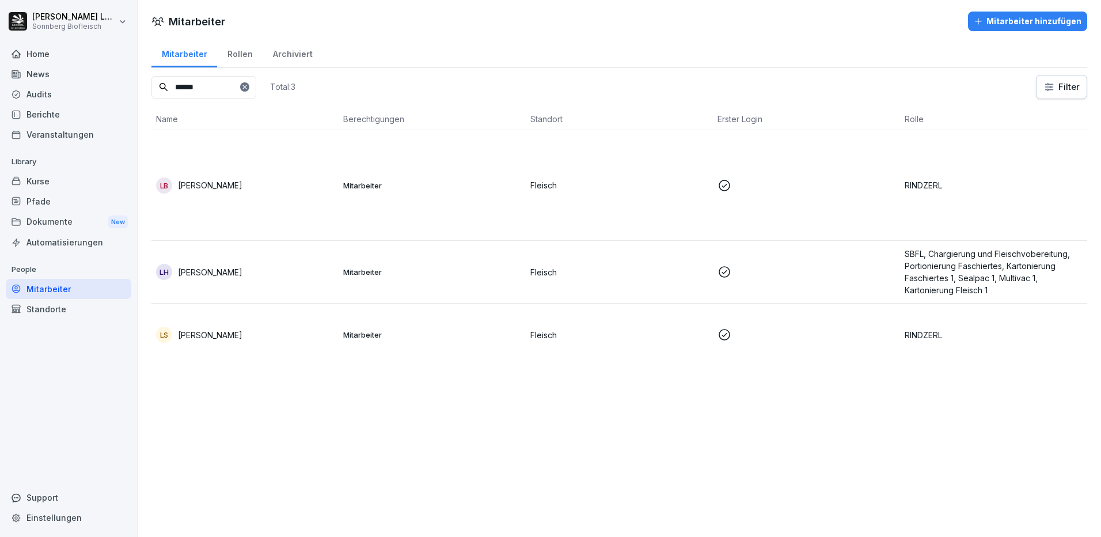
click at [282, 334] on div "LS Laszlo Szilagy" at bounding box center [245, 334] width 178 height 16
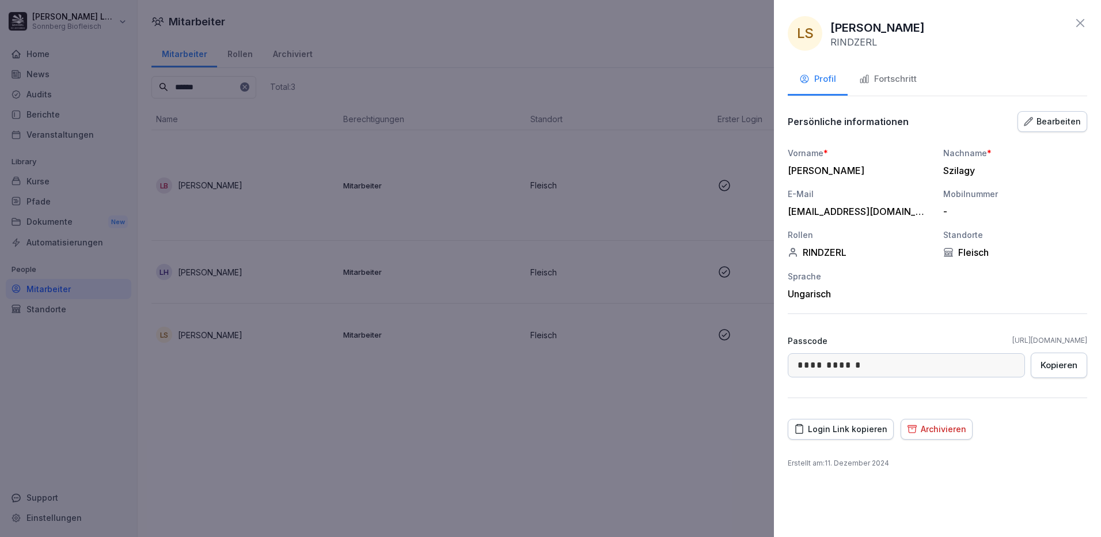
click at [899, 83] on div "Fortschritt" at bounding box center [888, 79] width 58 height 13
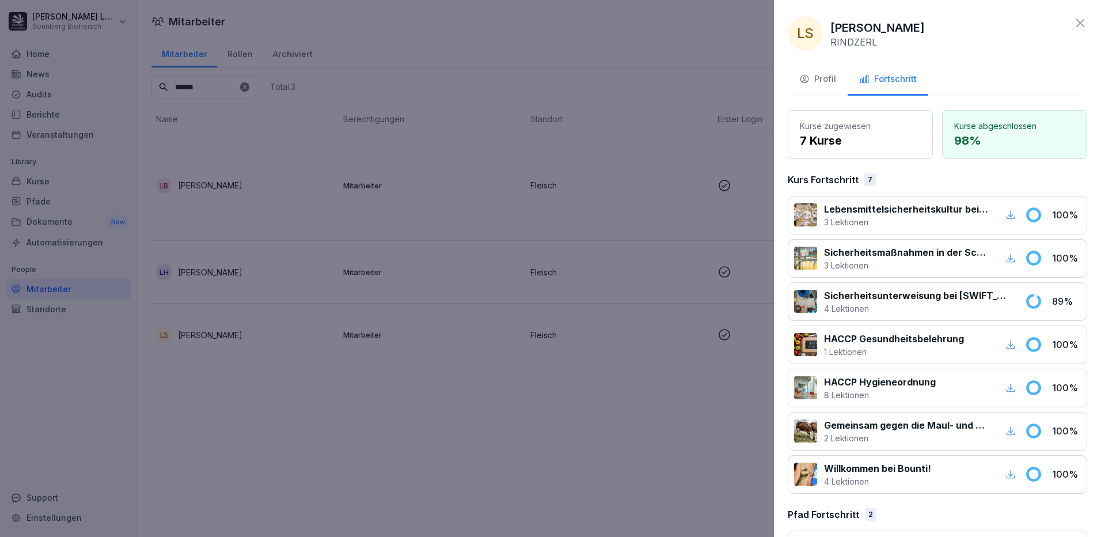
drag, startPoint x: 392, startPoint y: 375, endPoint x: 363, endPoint y: 334, distance: 49.9
click at [390, 371] on div at bounding box center [550, 268] width 1101 height 537
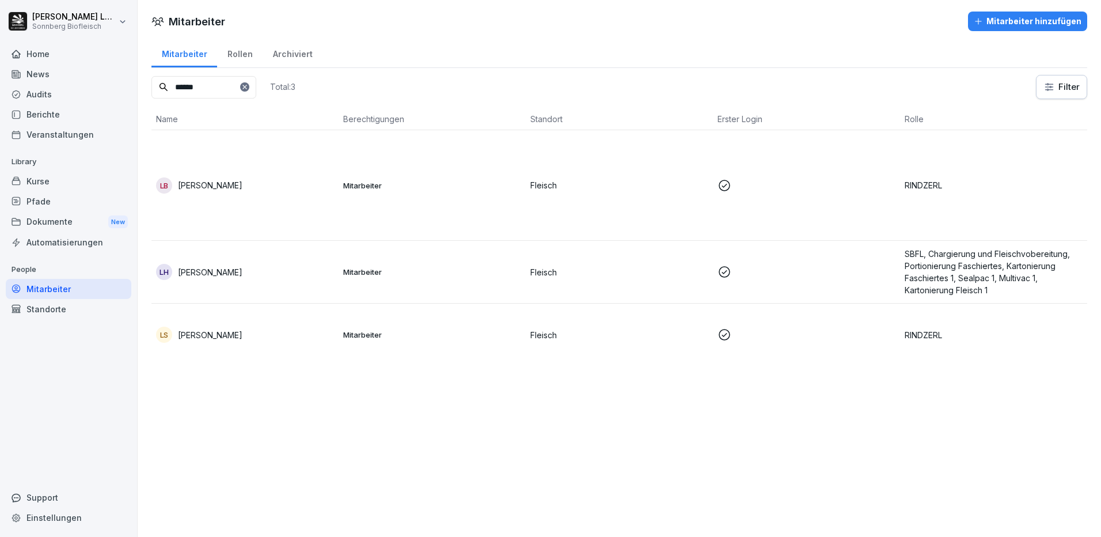
drag, startPoint x: 214, startPoint y: 83, endPoint x: 121, endPoint y: 77, distance: 92.9
click at [121, 77] on div "Anna-Maria Lumetsberger Sonnberg Biofleisch Home News Audits Berichte Veranstal…" at bounding box center [550, 268] width 1101 height 537
click at [299, 332] on div "LS Laszlo Szilagy" at bounding box center [245, 334] width 178 height 16
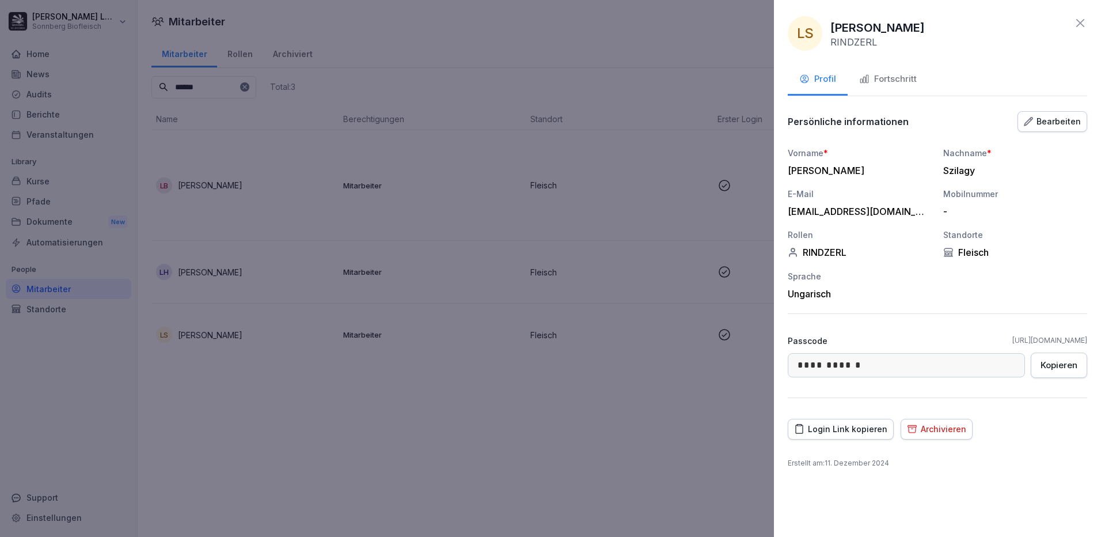
click at [904, 75] on div "Fortschritt" at bounding box center [888, 79] width 58 height 13
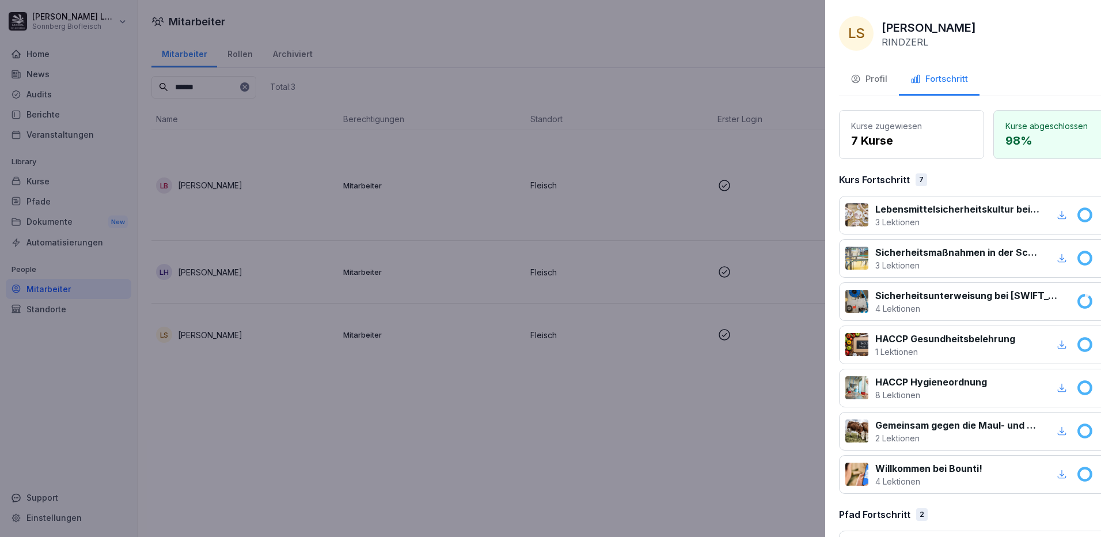
click at [445, 355] on div at bounding box center [550, 268] width 1101 height 537
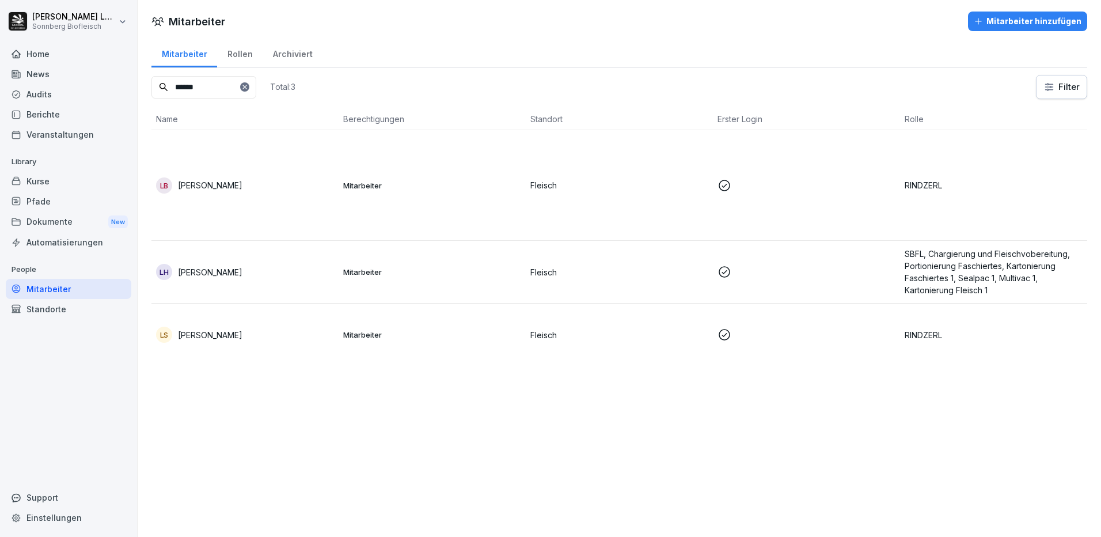
drag, startPoint x: 208, startPoint y: 96, endPoint x: 120, endPoint y: 90, distance: 87.7
click at [120, 90] on div "Anna-Maria Lumetsberger Sonnberg Biofleisch Home News Audits Berichte Veranstal…" at bounding box center [550, 268] width 1101 height 537
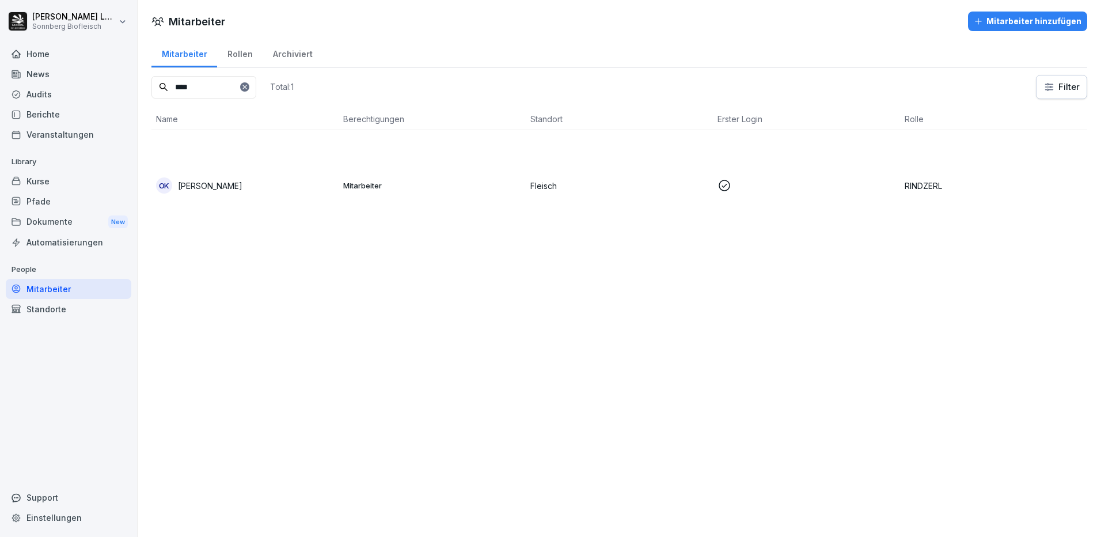
drag, startPoint x: 334, startPoint y: 194, endPoint x: 360, endPoint y: 190, distance: 25.6
click at [360, 190] on tr "OK Olek Kushneruk Mitarbeiter Fleisch RINDZERL" at bounding box center [619, 185] width 936 height 111
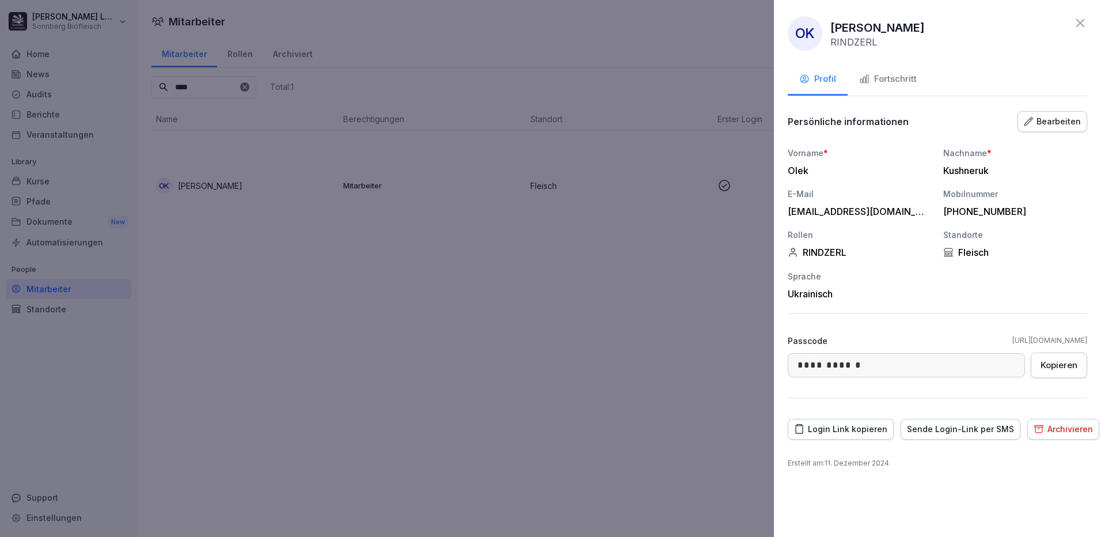
click at [908, 83] on div "Fortschritt" at bounding box center [888, 79] width 58 height 13
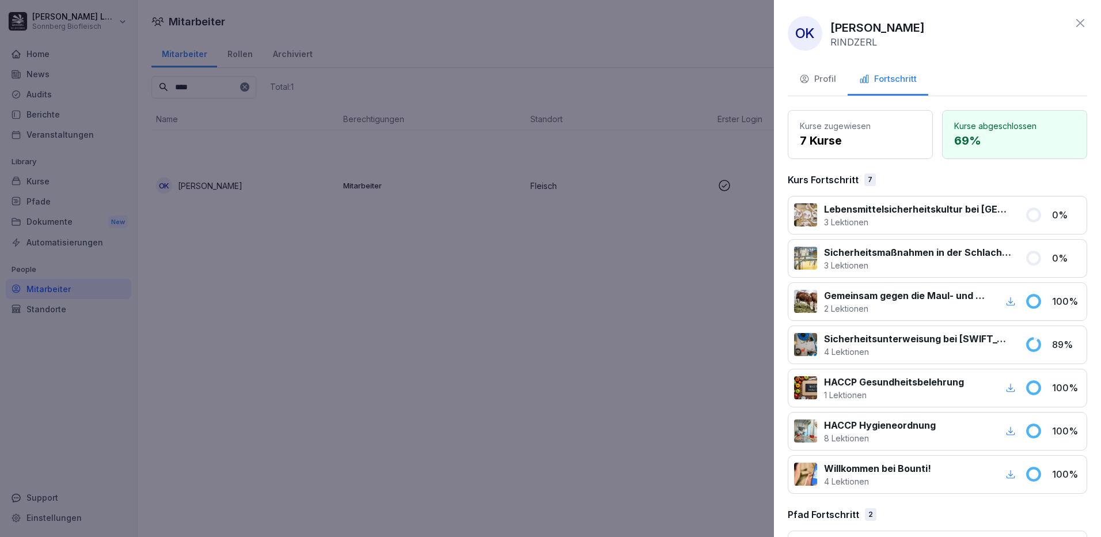
click at [484, 206] on div at bounding box center [550, 268] width 1101 height 537
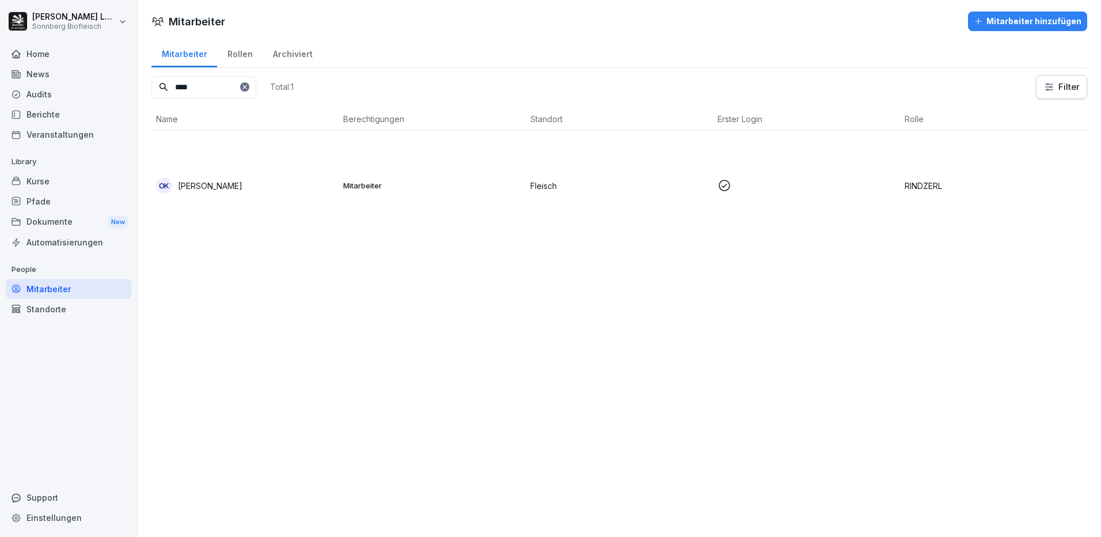
drag, startPoint x: 201, startPoint y: 86, endPoint x: 96, endPoint y: 77, distance: 105.2
click at [96, 77] on div "Anna-Maria Lumetsberger Sonnberg Biofleisch Home News Audits Berichte Veranstal…" at bounding box center [550, 268] width 1101 height 537
click at [208, 144] on td "ZP Zdenek Pisan" at bounding box center [244, 185] width 187 height 111
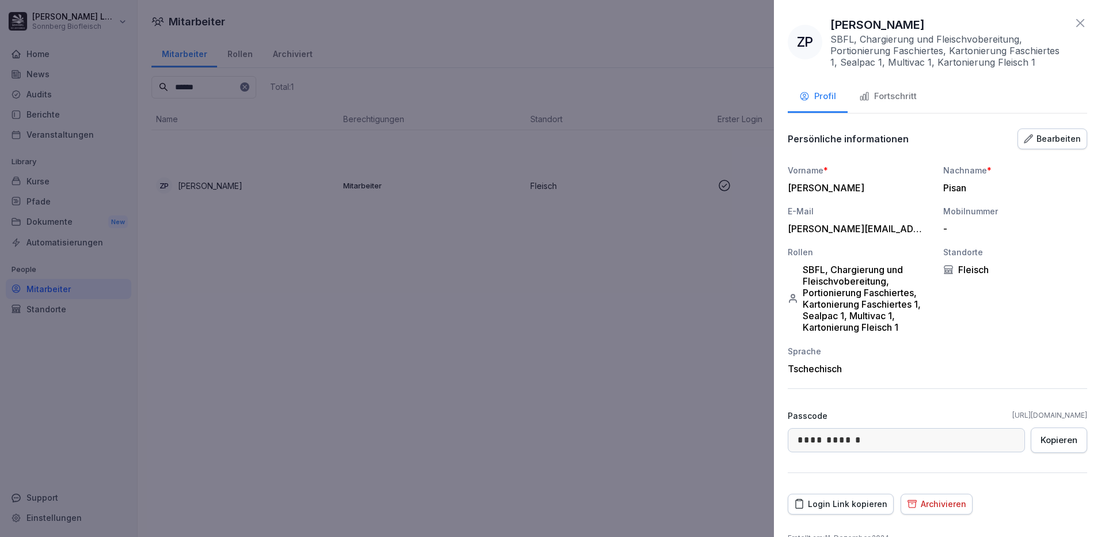
click at [881, 94] on div "Fortschritt" at bounding box center [888, 96] width 58 height 13
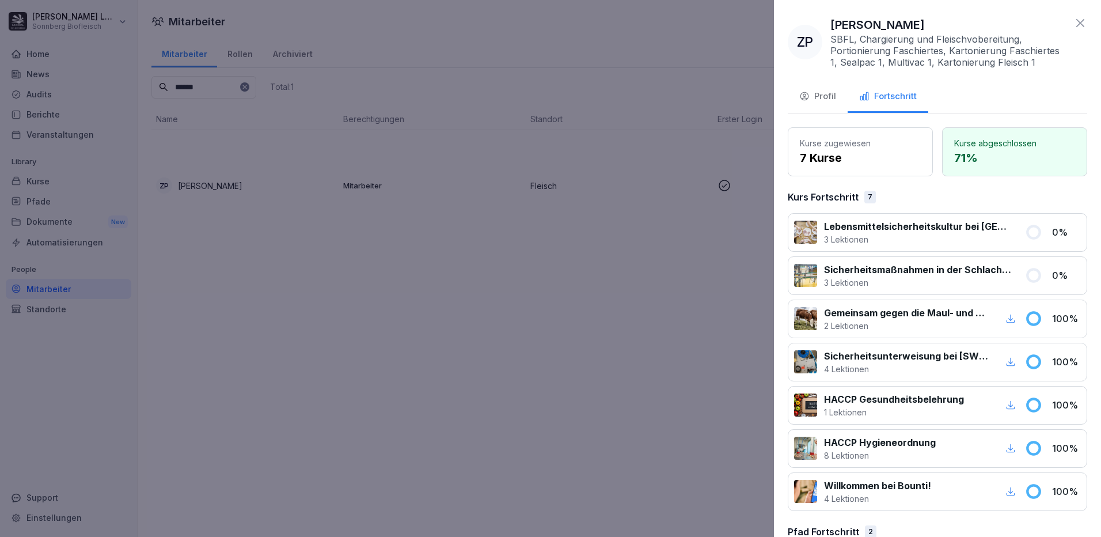
click at [550, 235] on div at bounding box center [550, 268] width 1101 height 537
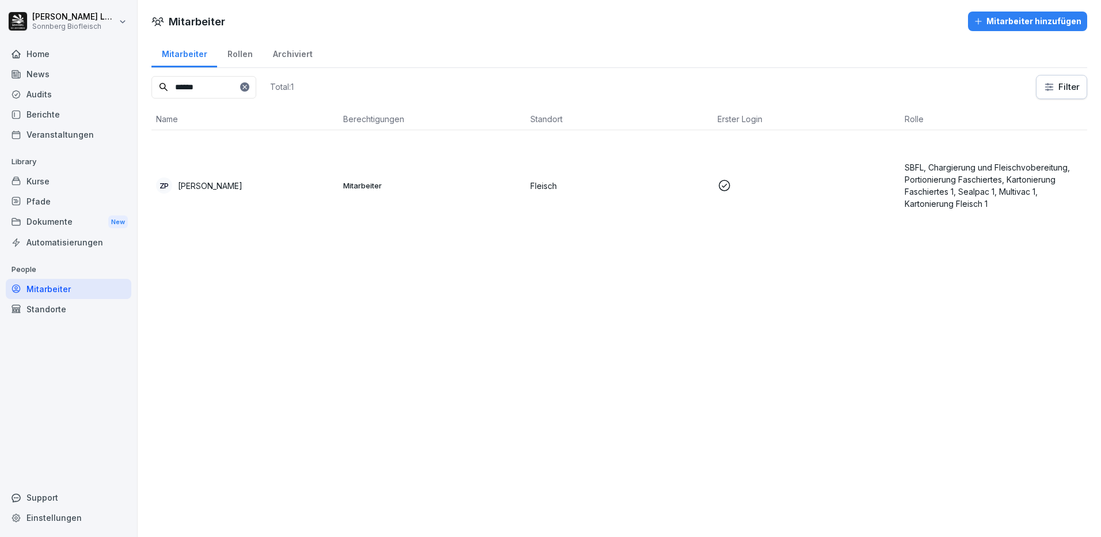
drag, startPoint x: 205, startPoint y: 86, endPoint x: 115, endPoint y: 79, distance: 90.1
click at [115, 79] on div "Anna-Maria Lumetsberger Sonnberg Biofleisch Home News Audits Berichte Veranstal…" at bounding box center [550, 268] width 1101 height 537
type input "******"
click at [204, 183] on p "[PERSON_NAME]" at bounding box center [210, 186] width 64 height 12
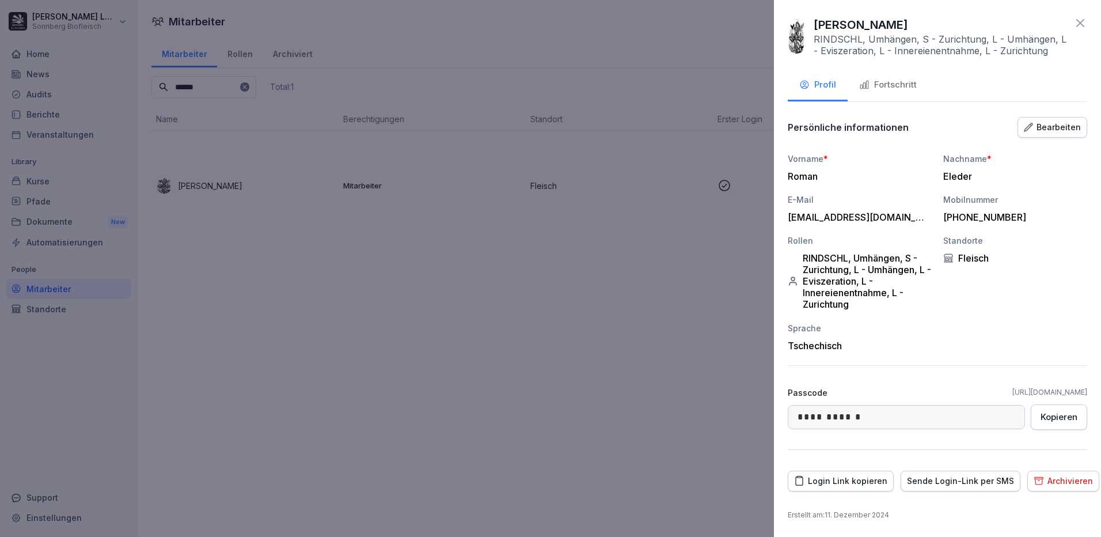
click at [885, 81] on div "Fortschritt" at bounding box center [888, 84] width 58 height 13
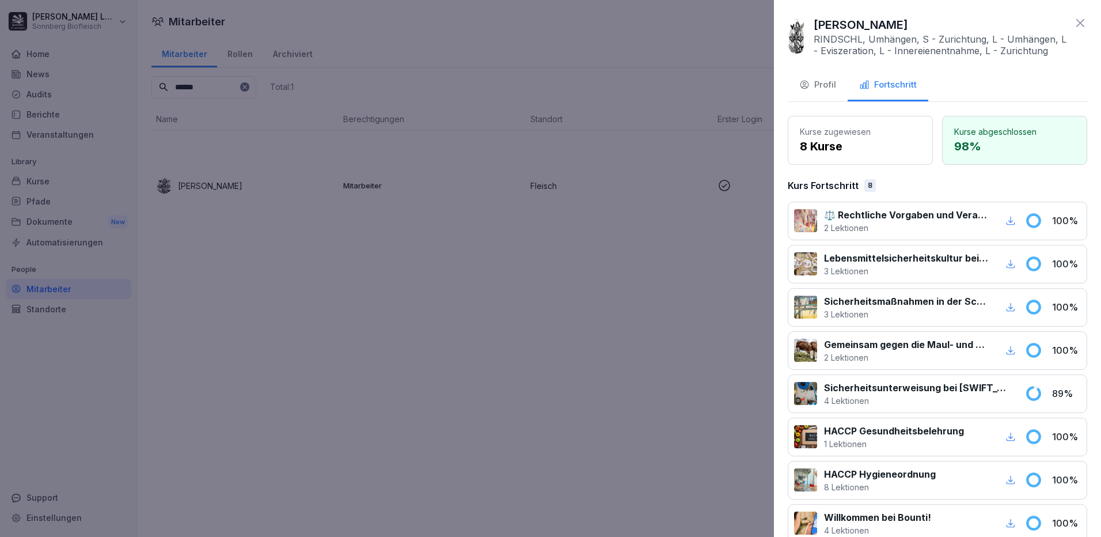
click at [486, 246] on div at bounding box center [550, 268] width 1101 height 537
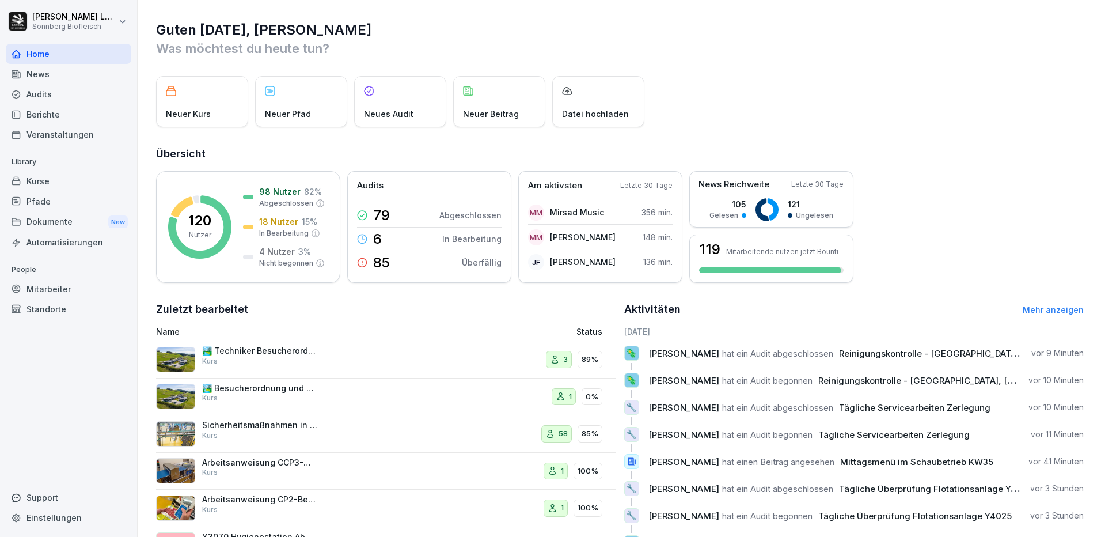
click at [49, 292] on div "Mitarbeiter" at bounding box center [69, 289] width 126 height 20
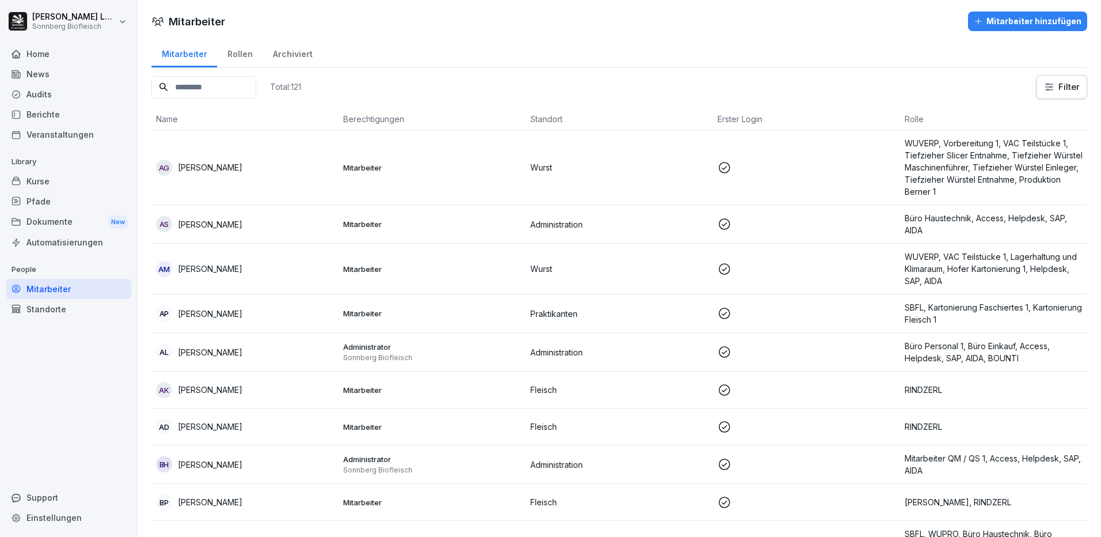
click at [225, 79] on input at bounding box center [203, 87] width 105 height 22
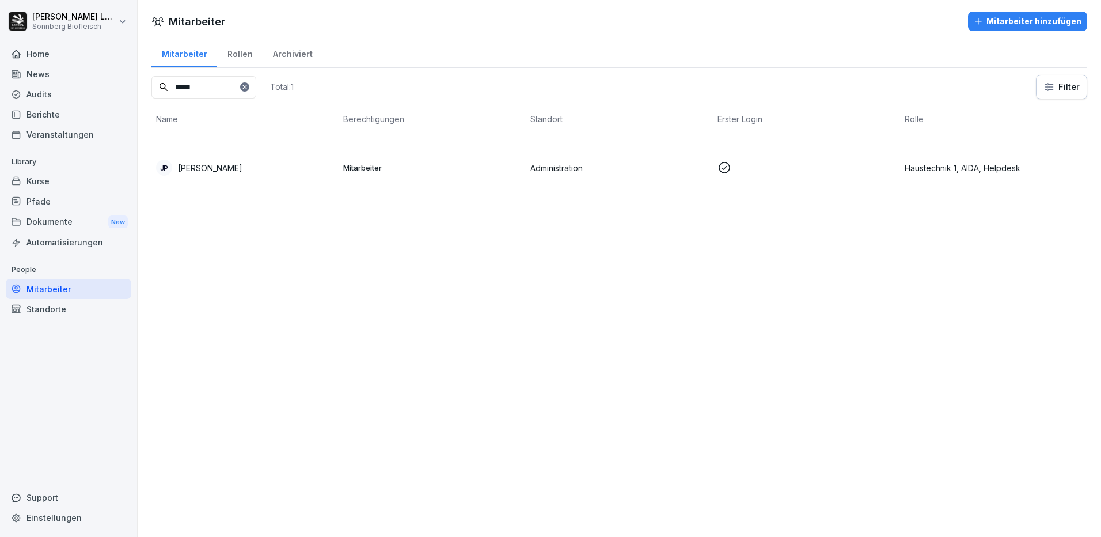
type input "*****"
click at [391, 174] on td "Mitarbeiter" at bounding box center [432, 167] width 187 height 75
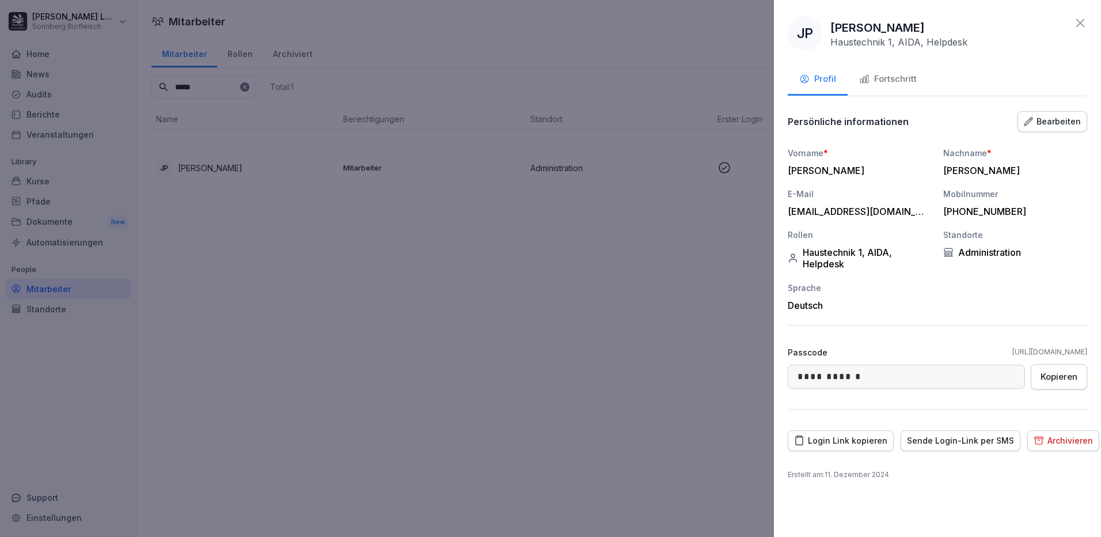
click at [868, 76] on icon "button" at bounding box center [864, 79] width 10 height 10
